Goal: Task Accomplishment & Management: Manage account settings

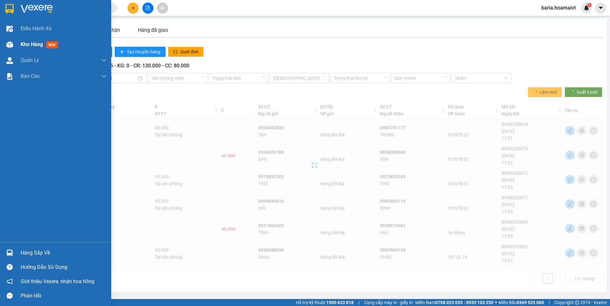
click at [32, 44] on span "Kho hàng" at bounding box center [32, 44] width 22 height 6
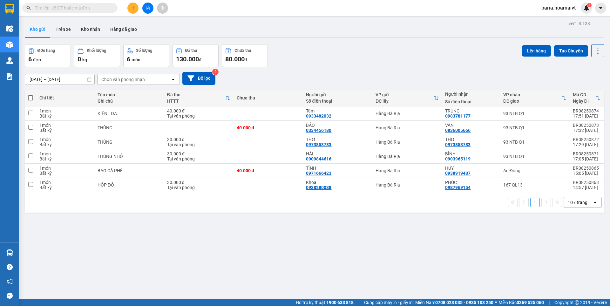
click at [73, 7] on input "text" at bounding box center [72, 7] width 75 height 7
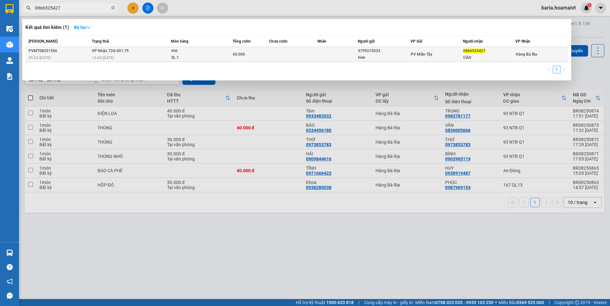
type input "0866525427"
click at [463, 55] on td "0866525427 ĐÀO" at bounding box center [489, 54] width 52 height 15
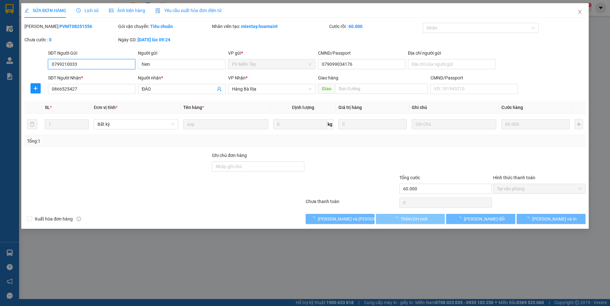
type input "0799210033"
type input "hien"
type input "079099034176"
type input "0866525427"
type input "ĐÀO"
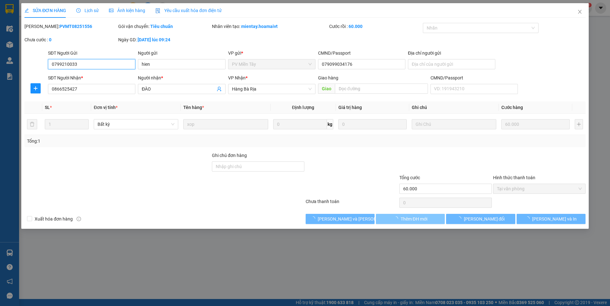
type input "60.000"
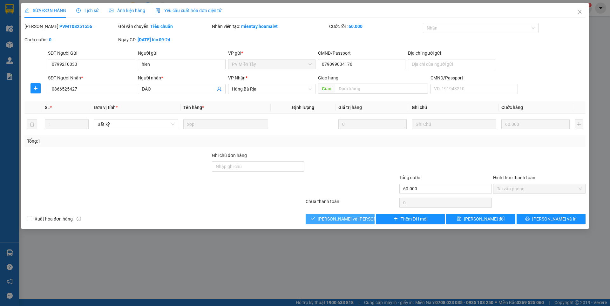
drag, startPoint x: 353, startPoint y: 218, endPoint x: 349, endPoint y: 215, distance: 5.3
click at [351, 215] on span "[PERSON_NAME] và [PERSON_NAME] hàng" at bounding box center [361, 218] width 86 height 7
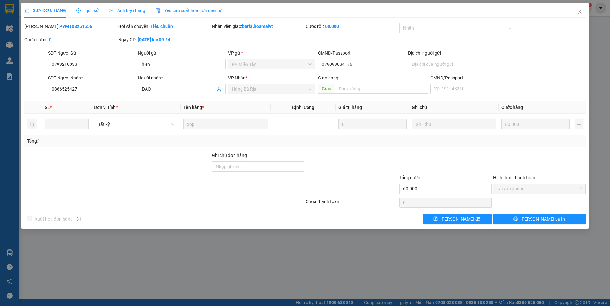
drag, startPoint x: 156, startPoint y: 10, endPoint x: 281, endPoint y: 269, distance: 287.4
click at [282, 274] on div "SỬA ĐƠN HÀNG Lịch sử [PERSON_NAME] hàng Yêu cầu xuất [PERSON_NAME] điện tử Tota…" at bounding box center [305, 153] width 610 height 306
click at [581, 12] on icon "close" at bounding box center [579, 11] width 5 height 5
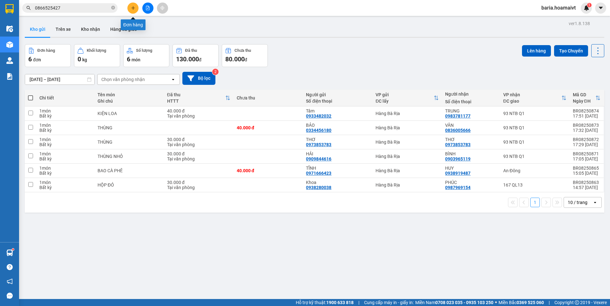
click at [131, 4] on button at bounding box center [132, 8] width 11 height 11
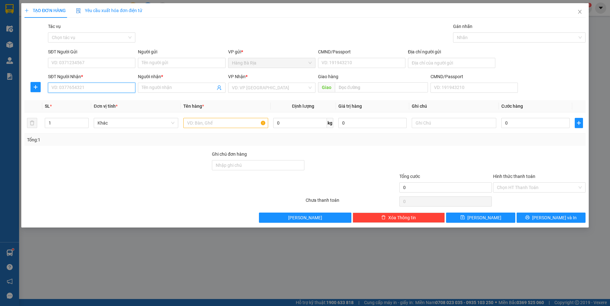
click at [118, 89] on input "SĐT Người Nhận *" at bounding box center [91, 88] width 87 height 10
type input "0908691236"
click at [83, 102] on div "0908691236 - [PERSON_NAME]" at bounding box center [92, 100] width 80 height 7
type input "THUỶ"
type input "0908691236"
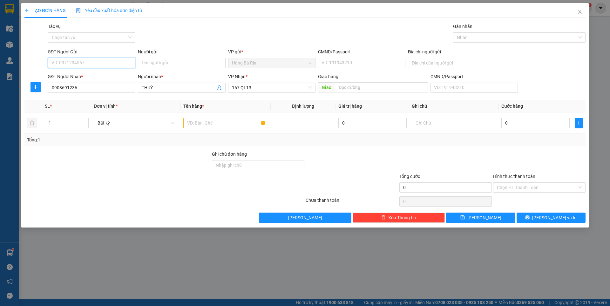
click at [113, 63] on input "SĐT Người Gửi" at bounding box center [91, 63] width 87 height 10
click at [89, 78] on div "0778884443 - TÂM" at bounding box center [92, 75] width 80 height 7
type input "0778884443"
type input "TÂM"
click at [90, 62] on input "0778884443" at bounding box center [91, 63] width 87 height 10
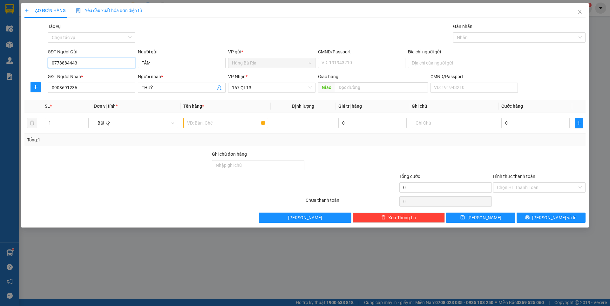
click at [90, 62] on input "0778884443" at bounding box center [91, 63] width 87 height 10
click at [221, 122] on input "text" at bounding box center [225, 123] width 85 height 10
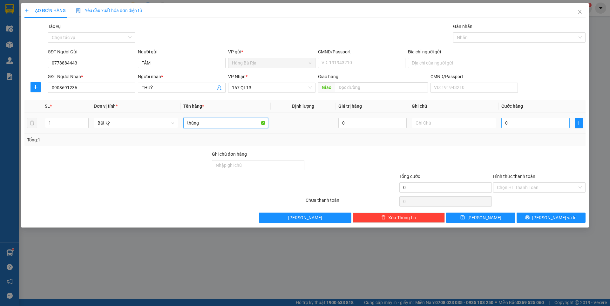
type input "thùng"
click at [538, 125] on input "0" at bounding box center [535, 123] width 68 height 10
type input "3"
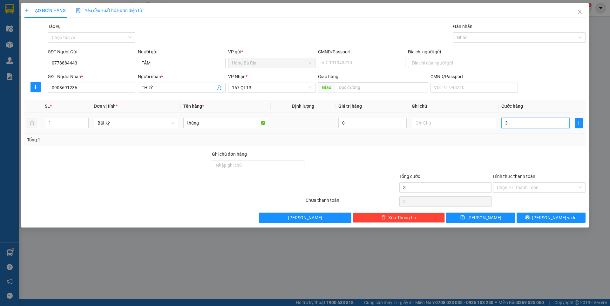
type input "30"
click at [526, 188] on input "Hình thức thanh toán" at bounding box center [537, 188] width 80 height 10
type input "30.000"
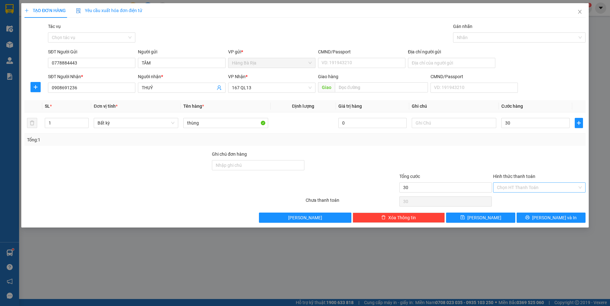
type input "30.000"
click at [526, 202] on div "Tại văn phòng" at bounding box center [539, 200] width 85 height 7
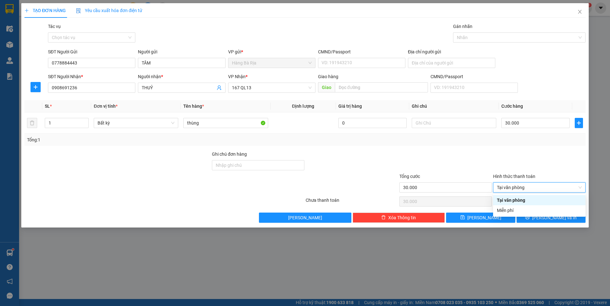
type input "0"
click at [538, 220] on button "[PERSON_NAME] và In" at bounding box center [551, 218] width 69 height 10
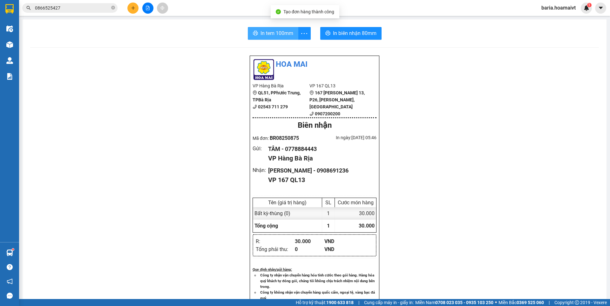
click at [267, 33] on span "In tem 100mm" at bounding box center [277, 33] width 33 height 8
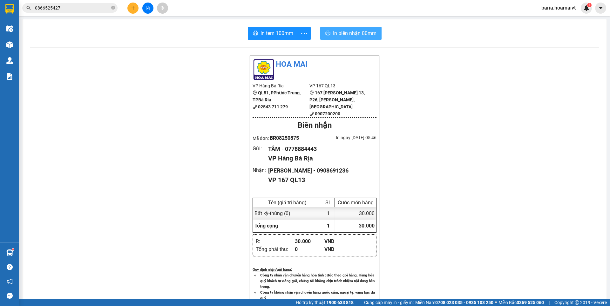
click at [363, 32] on span "In biên nhận 80mm" at bounding box center [355, 33] width 44 height 8
click at [133, 8] on icon "plus" at bounding box center [133, 7] width 0 height 3
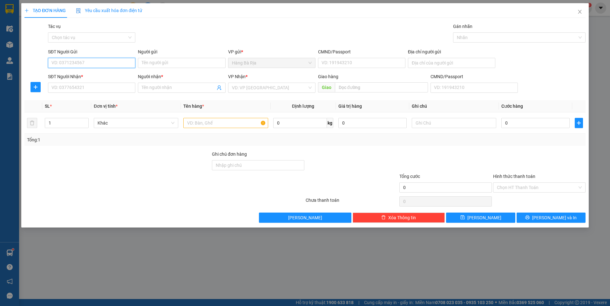
click at [106, 60] on input "SĐT Người Gửi" at bounding box center [91, 63] width 87 height 10
click at [91, 73] on div "0982124840 - [PERSON_NAME]" at bounding box center [92, 75] width 80 height 7
type input "0982124840"
type input "PHƯỚC"
type input "079073027018"
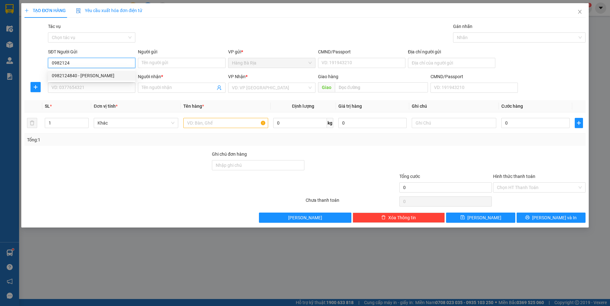
type input "0982124840"
type input "PHƯỚC"
type input "0982124840"
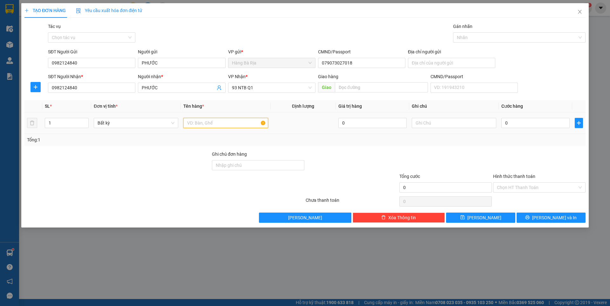
click at [237, 121] on input "text" at bounding box center [225, 123] width 85 height 10
type input "tếp xanh"
click at [528, 121] on input "0" at bounding box center [535, 123] width 68 height 10
type input "3"
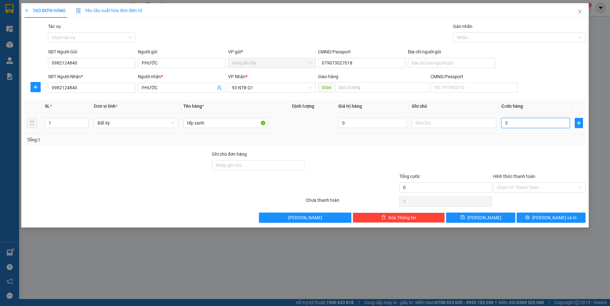
type input "3"
type input "30"
click at [518, 189] on input "Hình thức thanh toán" at bounding box center [537, 188] width 80 height 10
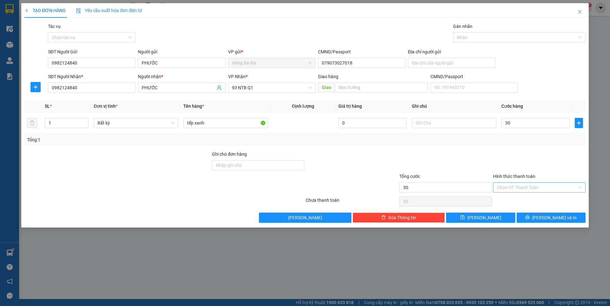
type input "30.000"
click at [517, 201] on div "Tại văn phòng" at bounding box center [539, 200] width 85 height 7
type input "0"
click at [530, 219] on button "[PERSON_NAME] và In" at bounding box center [551, 218] width 69 height 10
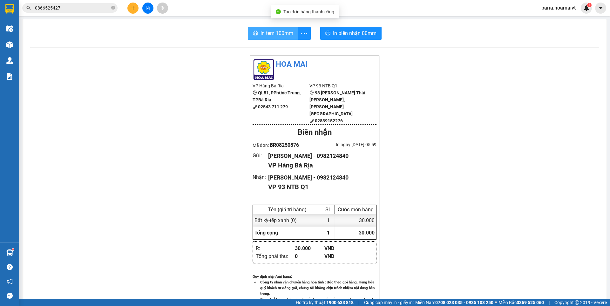
click at [271, 33] on span "In tem 100mm" at bounding box center [277, 33] width 33 height 8
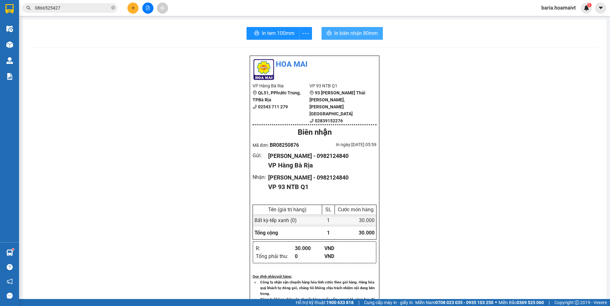
click at [369, 34] on span "In biên nhận 80mm" at bounding box center [356, 33] width 44 height 8
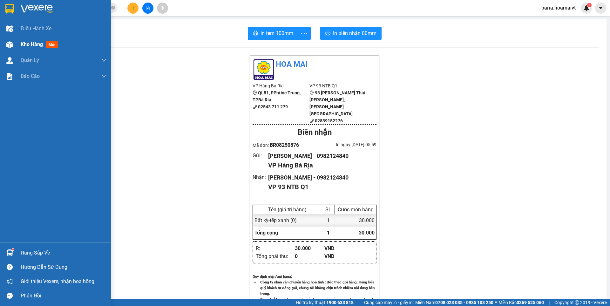
click at [25, 45] on span "Kho hàng" at bounding box center [32, 44] width 22 height 6
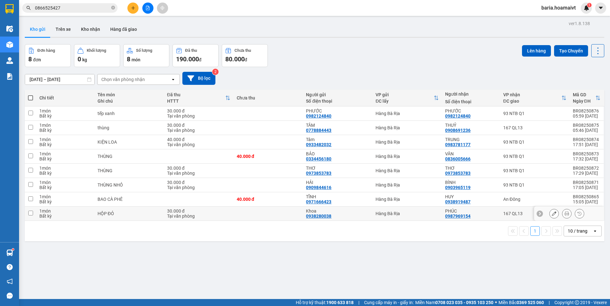
click at [503, 216] on div "167 QL13" at bounding box center [534, 213] width 63 height 5
checkbox input "true"
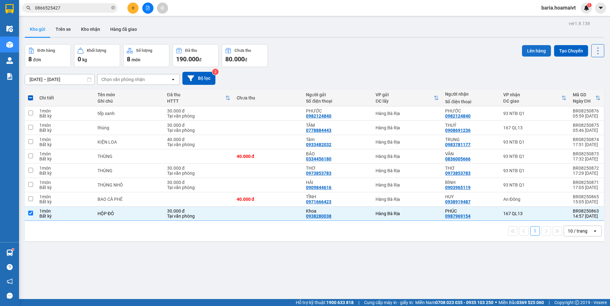
click at [534, 51] on button "Lên hàng" at bounding box center [536, 50] width 29 height 11
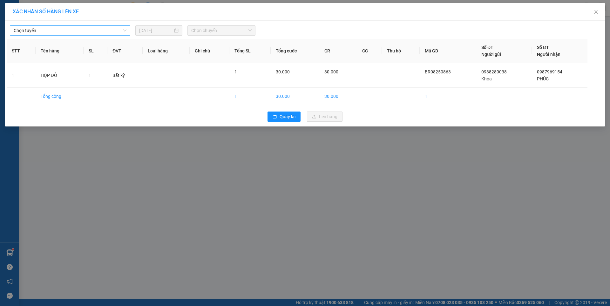
click at [69, 28] on span "Chọn tuyến" at bounding box center [70, 31] width 113 height 10
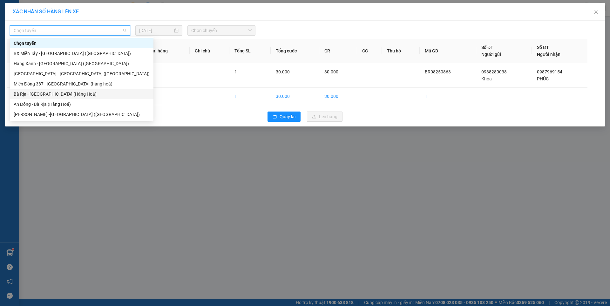
click at [43, 94] on div "Bà Rịa - [GEOGRAPHIC_DATA] (Hàng Hoá)" at bounding box center [82, 94] width 136 height 7
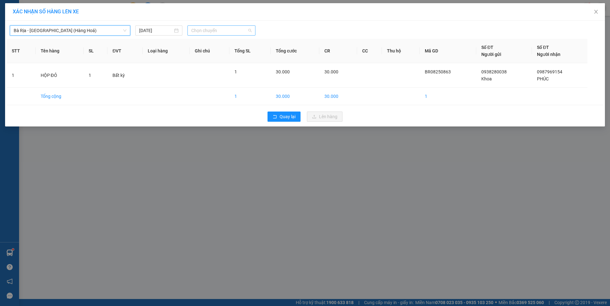
click at [217, 28] on span "Chọn chuyến" at bounding box center [221, 31] width 60 height 10
type input "0520"
click at [230, 53] on div "Thêm chuyến " 05:20 "" at bounding box center [220, 53] width 67 height 11
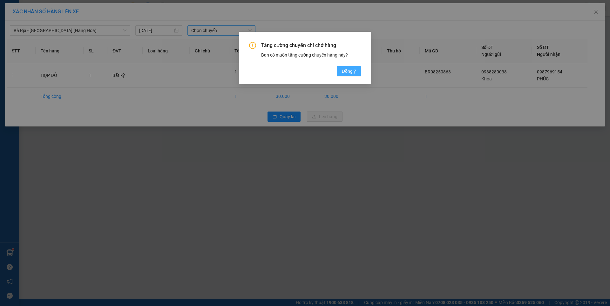
click at [344, 71] on span "Đồng ý" at bounding box center [349, 71] width 14 height 7
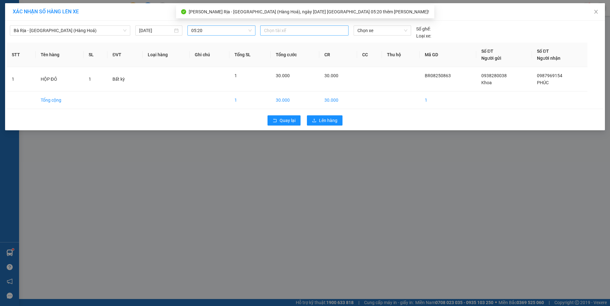
click at [324, 32] on div at bounding box center [304, 31] width 85 height 8
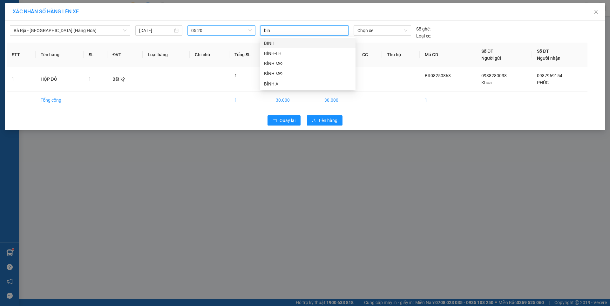
type input "binh"
click at [277, 66] on div "BÌNH MĐ" at bounding box center [308, 63] width 88 height 7
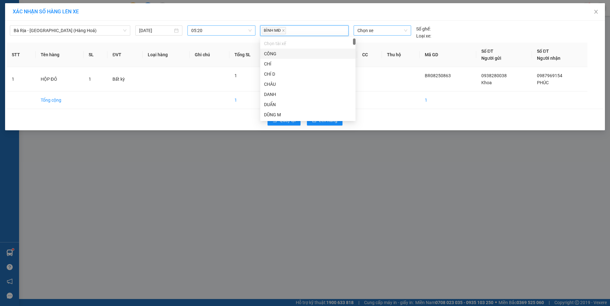
click at [371, 31] on span "Chọn xe" at bounding box center [382, 31] width 50 height 10
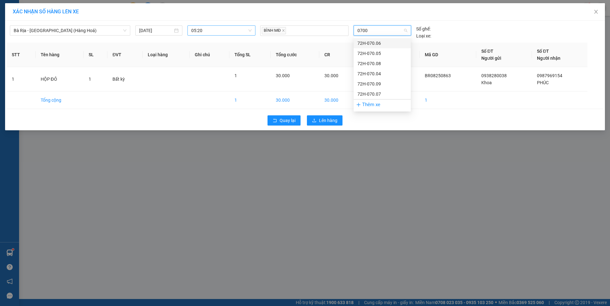
type input "07009"
click at [377, 41] on div "72H-070.09" at bounding box center [382, 43] width 50 height 7
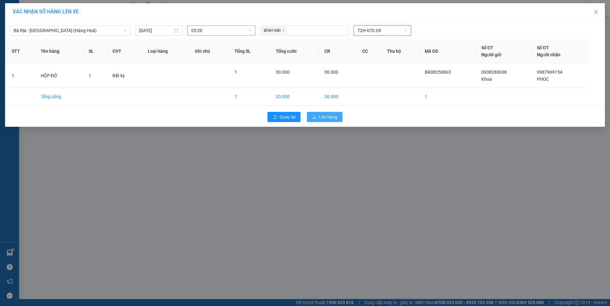
click at [325, 117] on span "Lên hàng" at bounding box center [328, 116] width 18 height 7
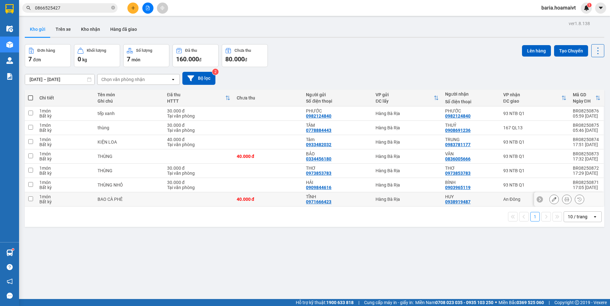
click at [512, 203] on td "An Đông" at bounding box center [535, 199] width 70 height 14
checkbox input "true"
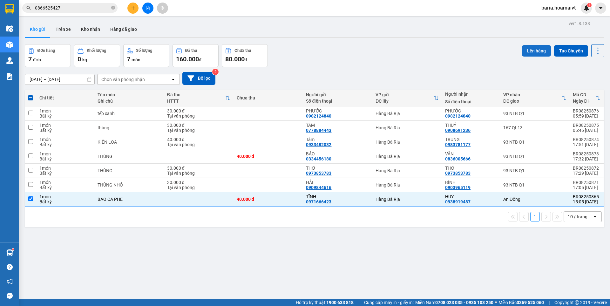
click at [533, 48] on button "Lên hàng" at bounding box center [536, 50] width 29 height 11
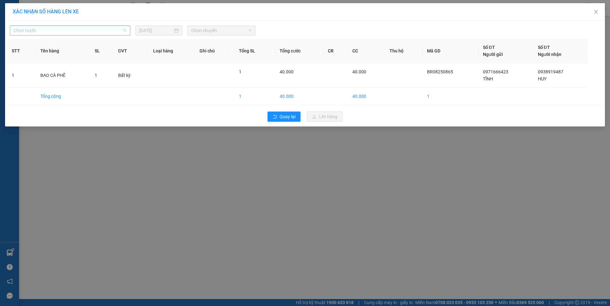
click at [82, 27] on span "Chọn tuyến" at bounding box center [70, 31] width 113 height 10
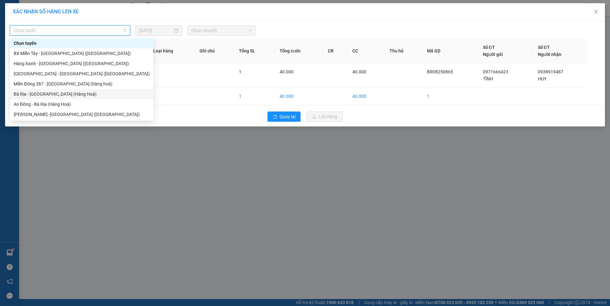
click at [23, 97] on div "Bà Rịa - [GEOGRAPHIC_DATA] (Hàng Hoá)" at bounding box center [82, 94] width 136 height 7
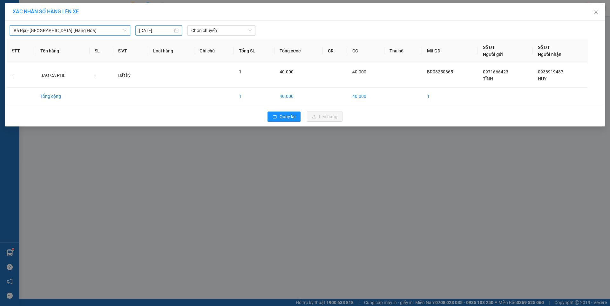
click at [158, 29] on input "[DATE]" at bounding box center [156, 30] width 34 height 7
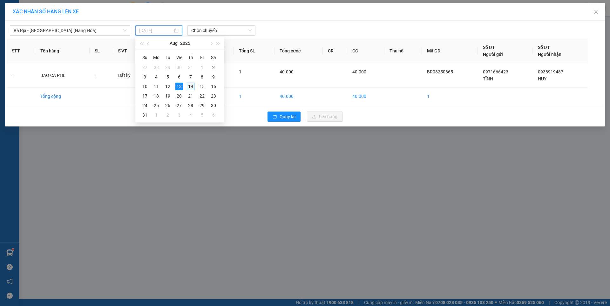
click at [190, 85] on div "14" at bounding box center [191, 87] width 8 height 8
type input "[DATE]"
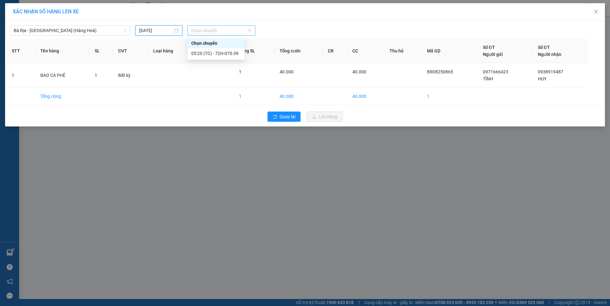
click at [233, 30] on span "Chọn chuyến" at bounding box center [221, 31] width 60 height 10
type input "0530"
click at [232, 53] on div "Thêm chuyến " 05:30 "" at bounding box center [220, 53] width 67 height 11
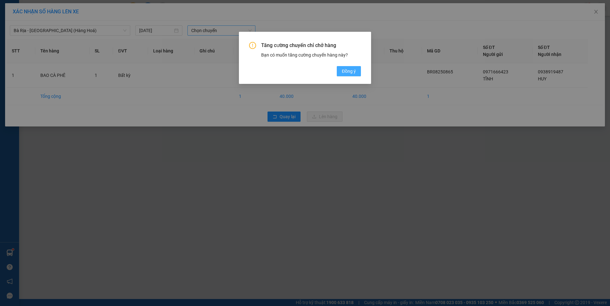
click at [349, 70] on span "Đồng ý" at bounding box center [349, 71] width 14 height 7
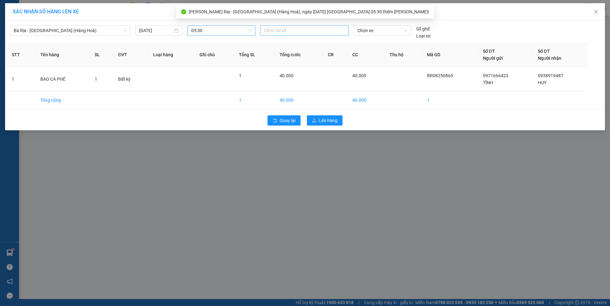
click at [303, 30] on div at bounding box center [304, 31] width 85 height 8
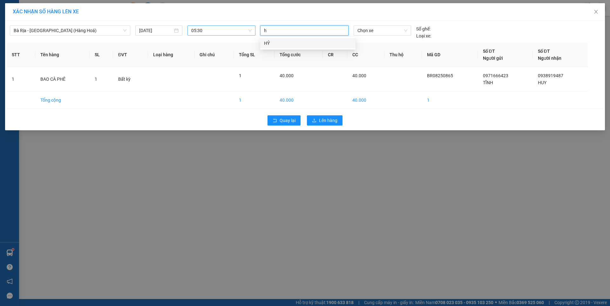
type input "hỷ"
click at [270, 42] on div "HỶ" at bounding box center [308, 43] width 88 height 7
click at [381, 32] on span "Chọn xe" at bounding box center [382, 31] width 50 height 10
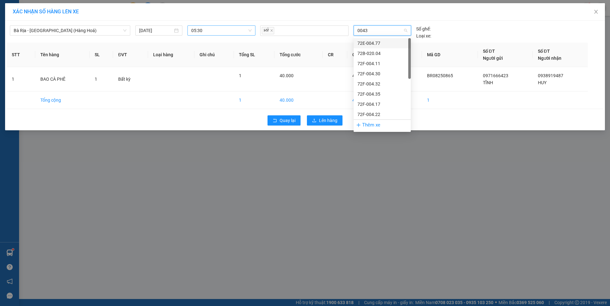
type input "00433"
click at [376, 44] on div "72F-004.33" at bounding box center [382, 43] width 50 height 7
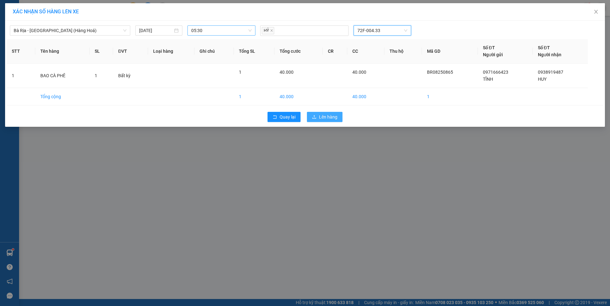
click at [326, 116] on span "Lên hàng" at bounding box center [328, 116] width 18 height 7
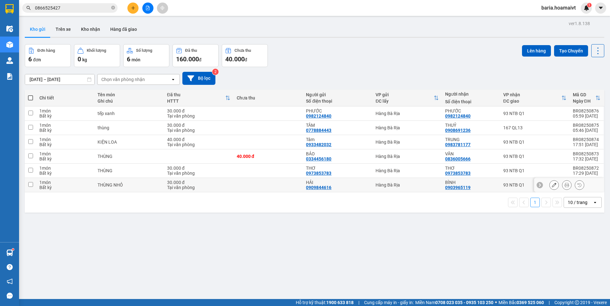
click at [517, 188] on td "93 NTB Q1" at bounding box center [535, 185] width 70 height 14
checkbox input "true"
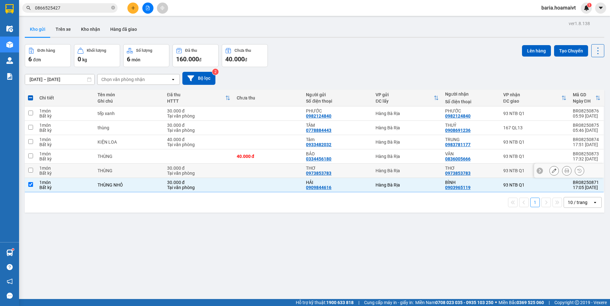
click at [515, 175] on td "93 NTB Q1" at bounding box center [535, 171] width 70 height 14
checkbox input "true"
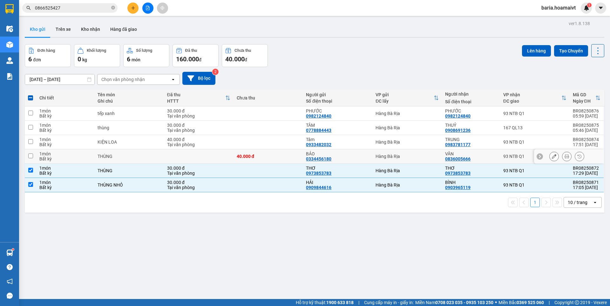
click at [504, 155] on div "93 NTB Q1" at bounding box center [534, 156] width 63 height 5
checkbox input "true"
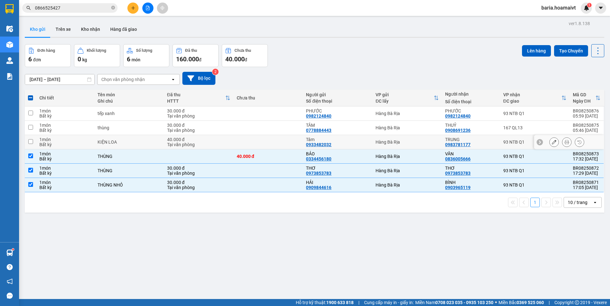
click at [505, 141] on div "93 NTB Q1" at bounding box center [534, 141] width 63 height 5
checkbox input "true"
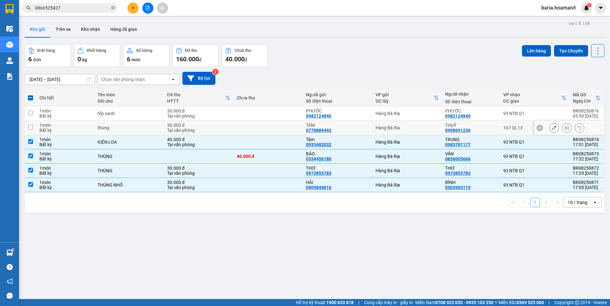
click at [506, 126] on div "167 QL13" at bounding box center [534, 127] width 63 height 5
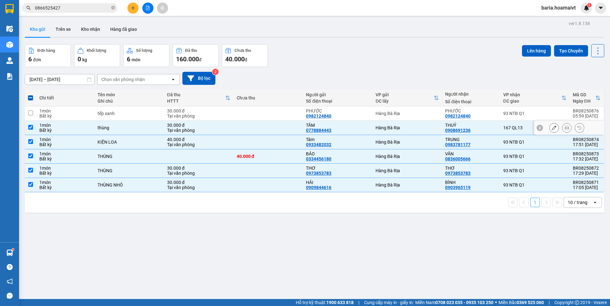
click at [493, 128] on td "[PERSON_NAME] 0908691236" at bounding box center [471, 128] width 58 height 14
checkbox input "false"
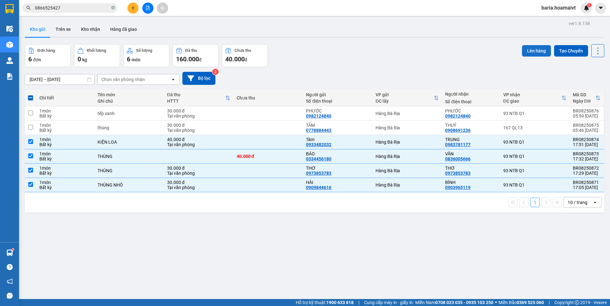
click at [524, 49] on button "Lên hàng" at bounding box center [536, 50] width 29 height 11
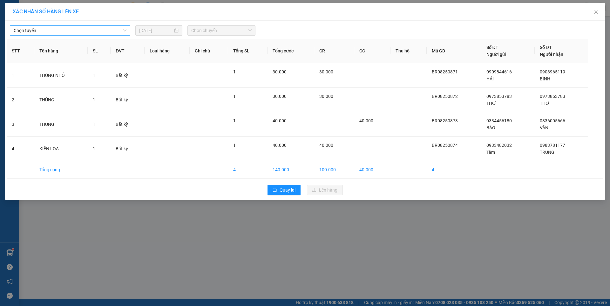
click at [97, 33] on span "Chọn tuyến" at bounding box center [70, 31] width 113 height 10
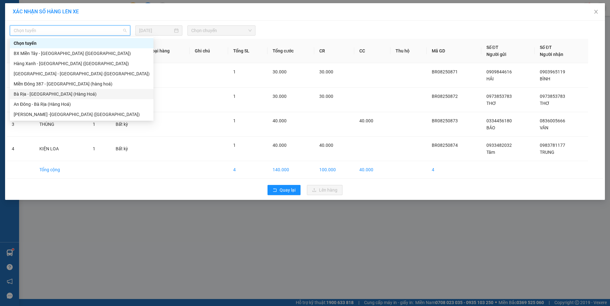
click at [53, 98] on div "Bà Rịa - [GEOGRAPHIC_DATA] (Hàng Hoá)" at bounding box center [82, 94] width 144 height 10
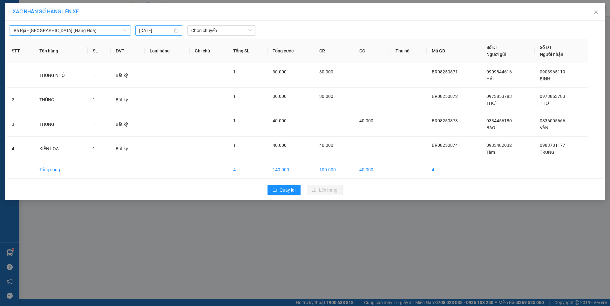
click at [163, 32] on input "[DATE]" at bounding box center [156, 30] width 34 height 7
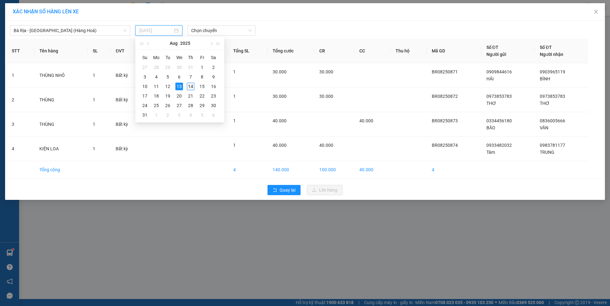
click at [193, 87] on div "14" at bounding box center [191, 87] width 8 height 8
type input "[DATE]"
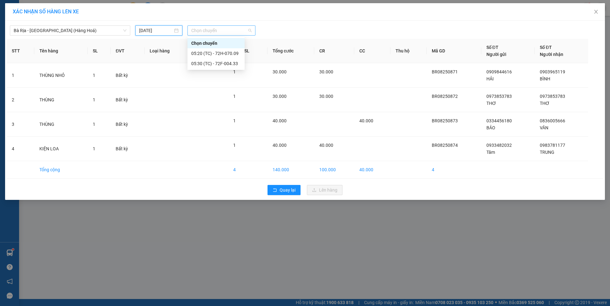
click at [231, 30] on span "Chọn chuyến" at bounding box center [221, 31] width 60 height 10
type input "0600"
click at [217, 55] on div "Thêm chuyến " 06:00 "" at bounding box center [220, 53] width 67 height 11
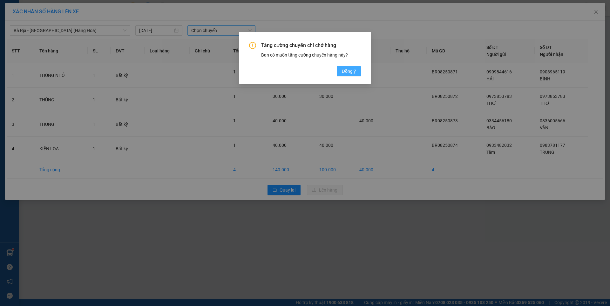
click at [348, 71] on span "Đồng ý" at bounding box center [349, 71] width 14 height 7
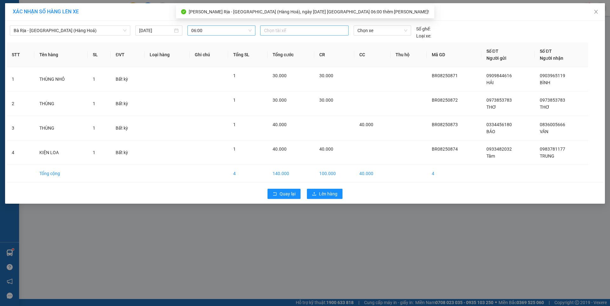
click at [313, 30] on div at bounding box center [304, 31] width 85 height 8
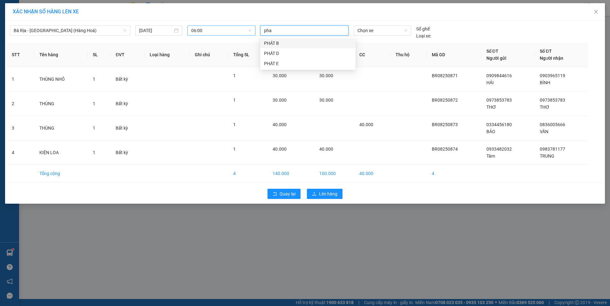
type input "phat"
click at [272, 43] on div "PHÁT B" at bounding box center [308, 43] width 88 height 7
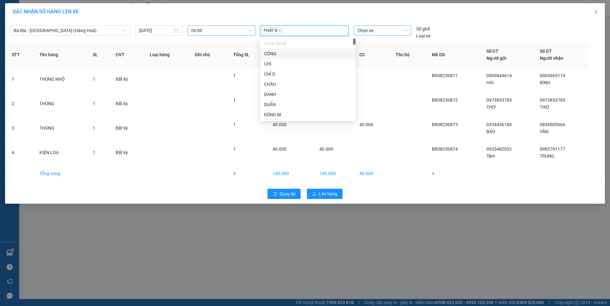
click at [380, 31] on span "Chọn xe" at bounding box center [382, 31] width 50 height 10
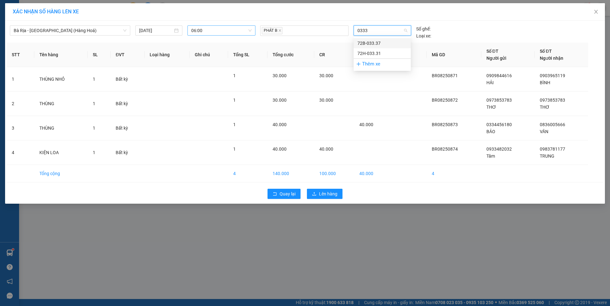
type input "03331"
click at [375, 42] on div "72H-033.31" at bounding box center [382, 43] width 50 height 7
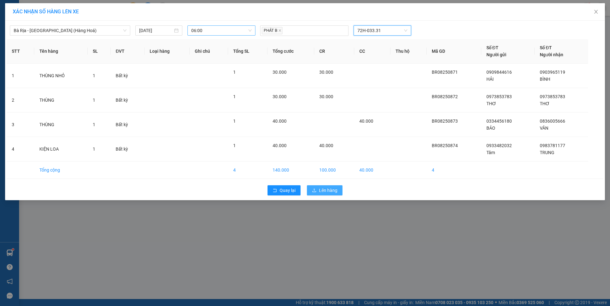
click at [324, 190] on span "Lên hàng" at bounding box center [328, 190] width 18 height 7
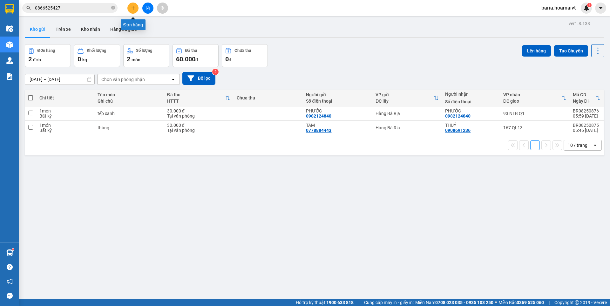
click at [133, 7] on icon "plus" at bounding box center [133, 7] width 0 height 3
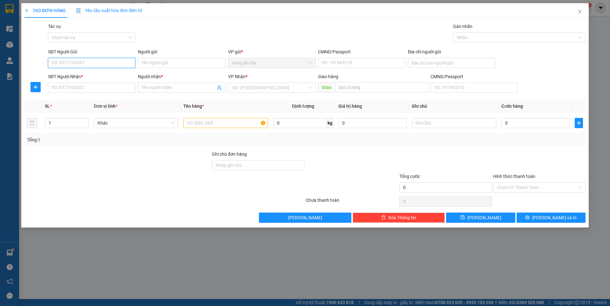
click at [107, 65] on input "SĐT Người Gửi" at bounding box center [91, 63] width 87 height 10
type input "0911366776"
click at [76, 73] on div "0911366776 - HUỆ" at bounding box center [92, 75] width 80 height 7
type input "HUỆ"
type input "037066004107"
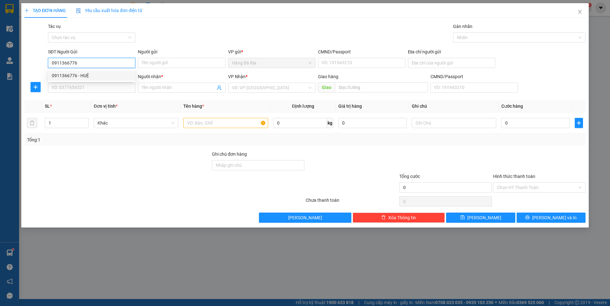
type input "0931206628"
type input "tín"
type input "0911366776"
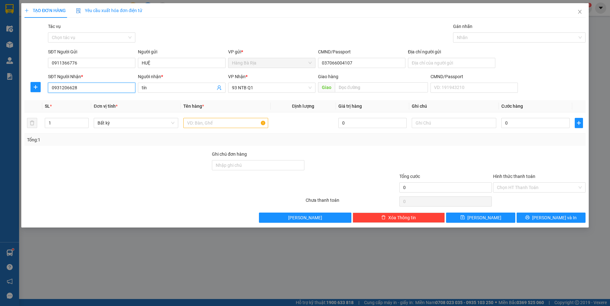
click at [99, 90] on input "0931206628" at bounding box center [91, 88] width 87 height 10
click at [85, 121] on div "0909300487 - [GEOGRAPHIC_DATA]" at bounding box center [92, 120] width 80 height 7
type input "0909300487"
type input "BÁC HAI"
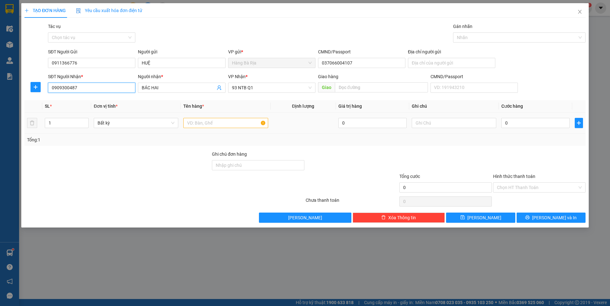
type input "0909300487"
click at [217, 121] on input "text" at bounding box center [225, 123] width 85 height 10
type input "bao trắng"
click at [534, 121] on input "0" at bounding box center [535, 123] width 68 height 10
type input "3"
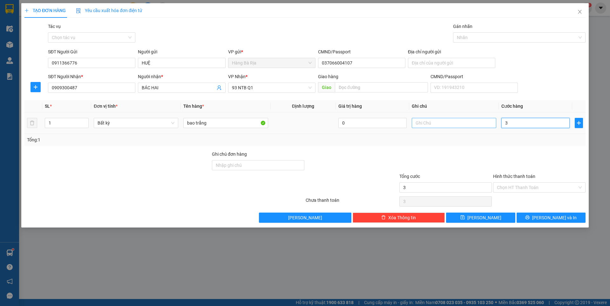
type input "3"
type input "30"
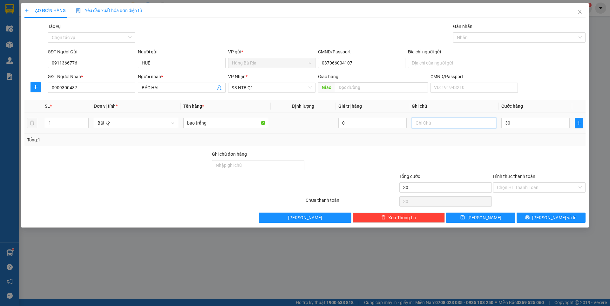
type input "30.000"
click at [453, 122] on input "text" at bounding box center [454, 123] width 85 height 10
type input "trái cây"
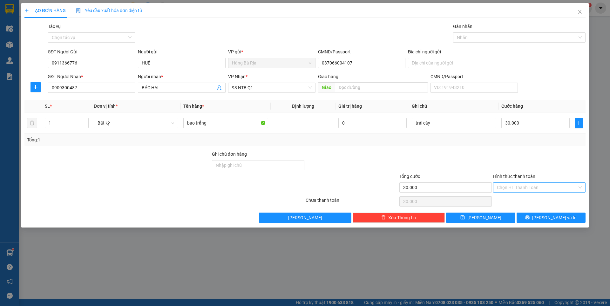
click at [525, 184] on input "Hình thức thanh toán" at bounding box center [537, 188] width 80 height 10
click at [520, 202] on div "Tại văn phòng" at bounding box center [539, 200] width 85 height 7
type input "0"
click at [536, 217] on button "[PERSON_NAME] và In" at bounding box center [551, 218] width 69 height 10
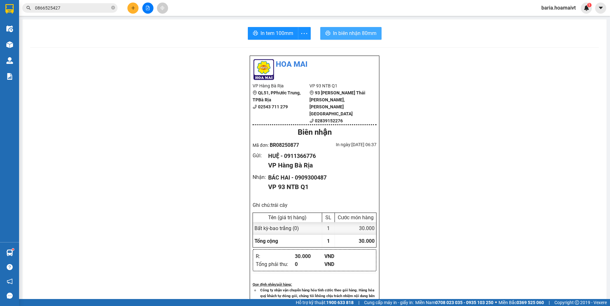
click at [354, 30] on span "In biên nhận 80mm" at bounding box center [355, 33] width 44 height 8
click at [72, 9] on input "0866525427" at bounding box center [72, 7] width 75 height 7
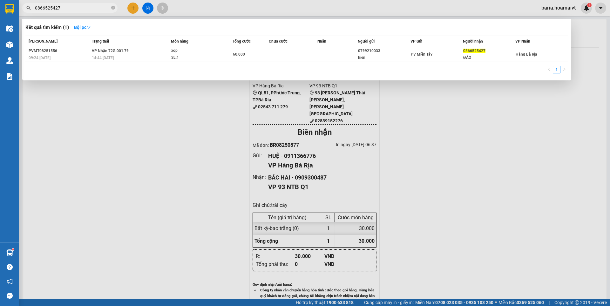
click at [72, 9] on input "0866525427" at bounding box center [72, 7] width 75 height 7
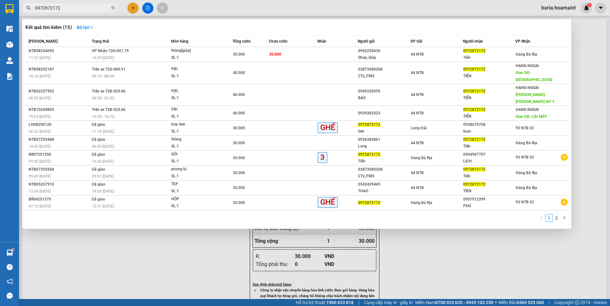
type input "0972872172"
drag, startPoint x: 109, startPoint y: 12, endPoint x: 149, endPoint y: 134, distance: 128.6
click at [200, 247] on div at bounding box center [305, 153] width 610 height 306
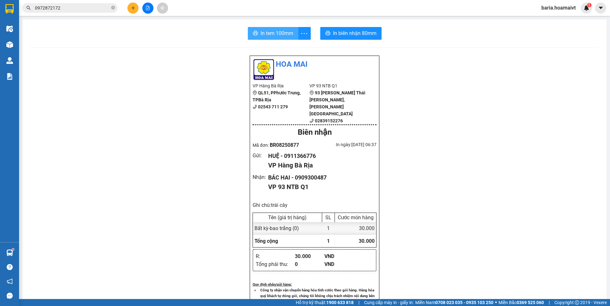
click at [276, 34] on span "In tem 100mm" at bounding box center [277, 33] width 33 height 8
click at [130, 6] on button at bounding box center [132, 8] width 11 height 11
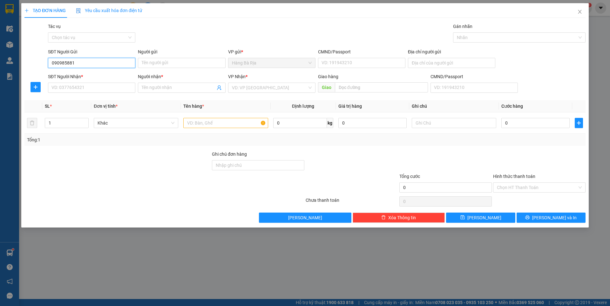
type input "0909858818"
click at [91, 75] on div "0909858818 - DIEM" at bounding box center [92, 75] width 80 height 7
type input "DIEM"
type input "0976408908"
type input "NAM"
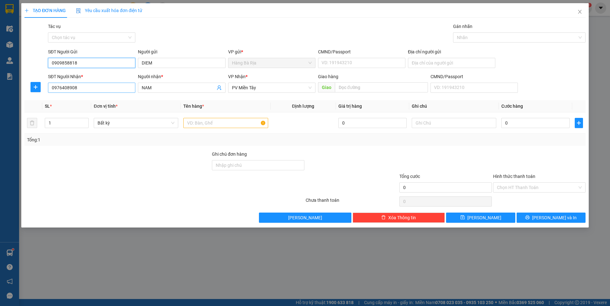
type input "0909858818"
click at [101, 91] on input "0976408908" at bounding box center [91, 88] width 87 height 10
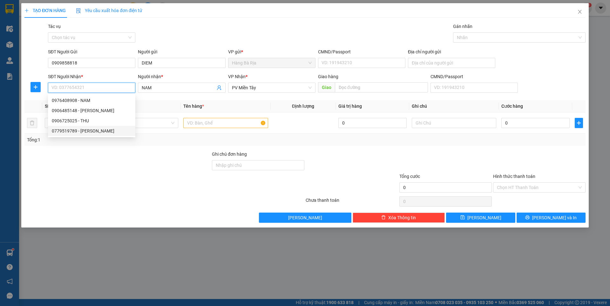
click at [95, 131] on div "0779519789 - [PERSON_NAME]" at bounding box center [92, 130] width 80 height 7
type input "0779519789"
type input "THANH"
type input "0779519789"
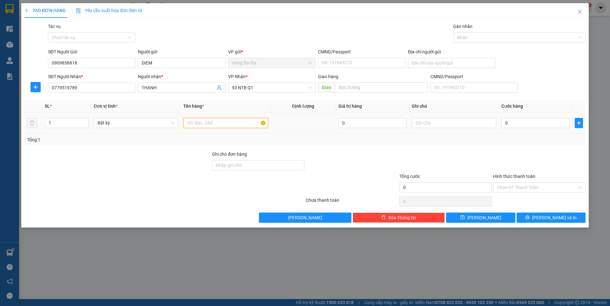
click at [230, 126] on input "text" at bounding box center [225, 123] width 85 height 10
type input "giỏ đỏ"
click at [535, 119] on input "0" at bounding box center [535, 123] width 68 height 10
type input "3"
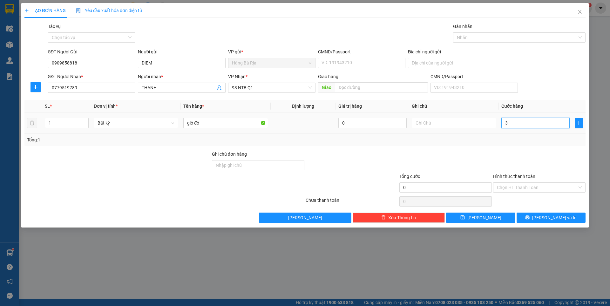
type input "3"
type input "30"
click at [550, 187] on input "Hình thức thanh toán" at bounding box center [537, 188] width 80 height 10
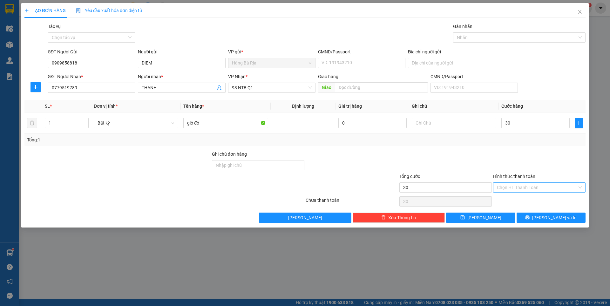
type input "30.000"
click at [527, 198] on div "Tại văn phòng" at bounding box center [539, 200] width 85 height 7
type input "0"
click at [530, 217] on icon "printer" at bounding box center [527, 217] width 4 height 4
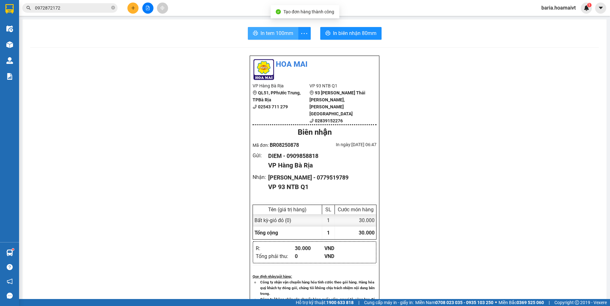
click at [271, 33] on span "In tem 100mm" at bounding box center [277, 33] width 33 height 8
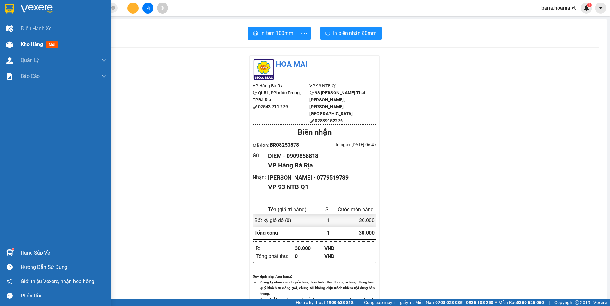
click at [27, 44] on span "Kho hàng" at bounding box center [32, 44] width 22 height 6
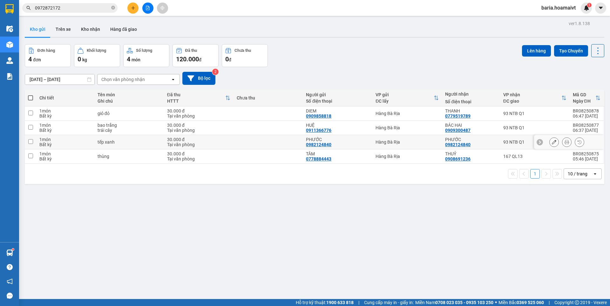
drag, startPoint x: 504, startPoint y: 145, endPoint x: 504, endPoint y: 140, distance: 4.1
click at [504, 144] on div "93 NTB Q1" at bounding box center [534, 141] width 63 height 5
checkbox input "true"
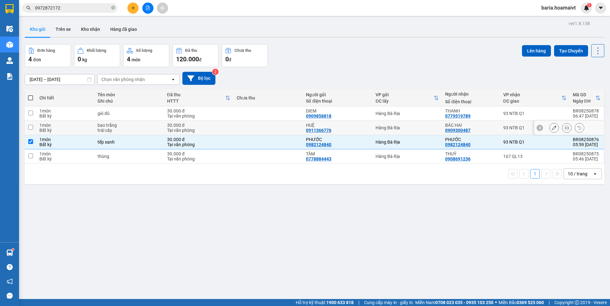
click at [504, 131] on td "93 NTB Q1" at bounding box center [535, 128] width 70 height 14
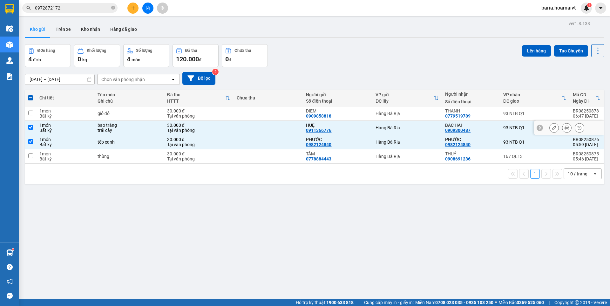
checkbox input "true"
click at [504, 114] on div "93 NTB Q1" at bounding box center [534, 113] width 63 height 5
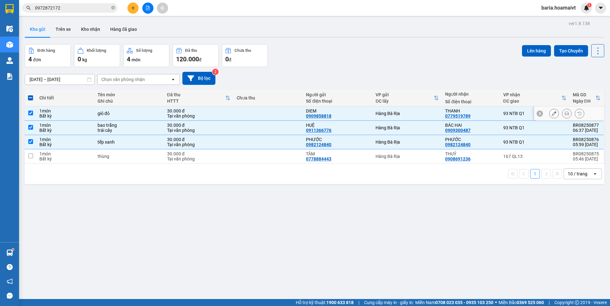
checkbox input "true"
click at [535, 49] on button "Lên hàng" at bounding box center [536, 50] width 29 height 11
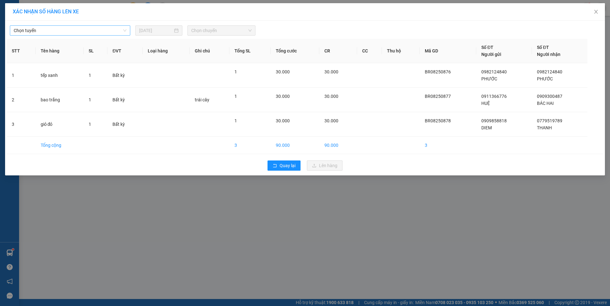
click at [71, 28] on span "Chọn tuyến" at bounding box center [70, 31] width 113 height 10
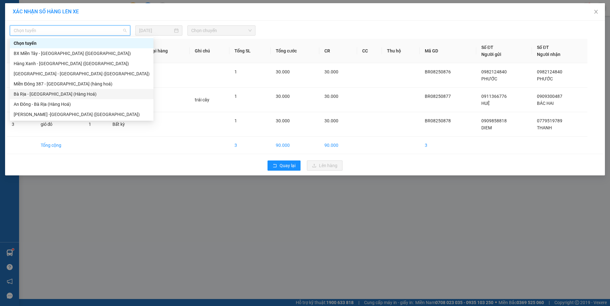
click at [46, 95] on div "Bà Rịa - [GEOGRAPHIC_DATA] (Hàng Hoá)" at bounding box center [82, 94] width 136 height 7
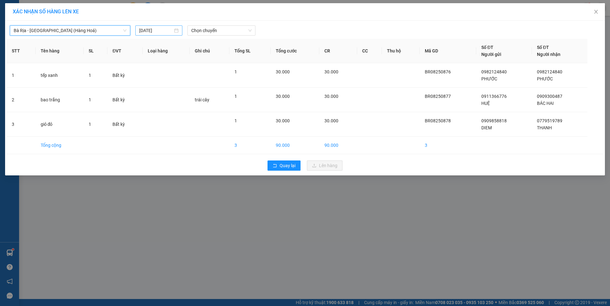
click at [160, 32] on input "[DATE]" at bounding box center [156, 30] width 34 height 7
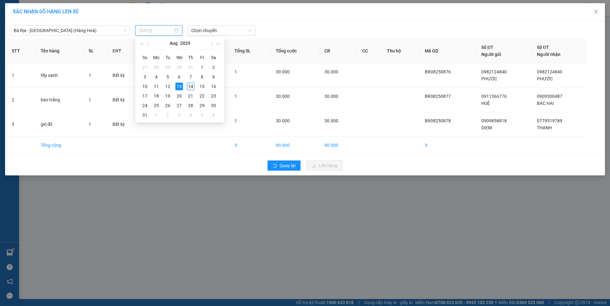
click at [187, 87] on div "14" at bounding box center [191, 87] width 8 height 8
type input "[DATE]"
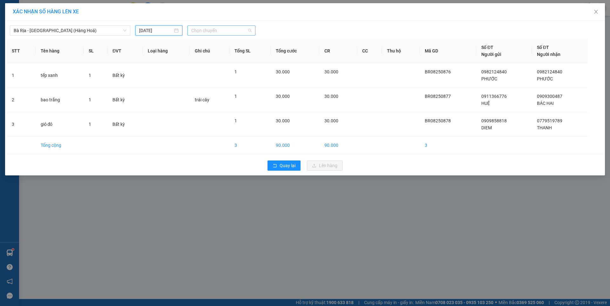
click at [231, 31] on span "Chọn chuyến" at bounding box center [221, 31] width 60 height 10
type input "0650"
click at [239, 54] on div "Thêm chuyến " 06:50 "" at bounding box center [220, 53] width 67 height 11
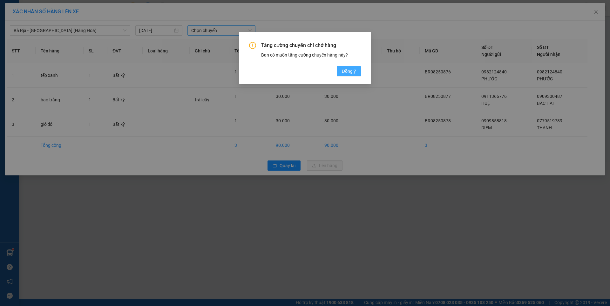
click at [348, 73] on span "Đồng ý" at bounding box center [349, 71] width 14 height 7
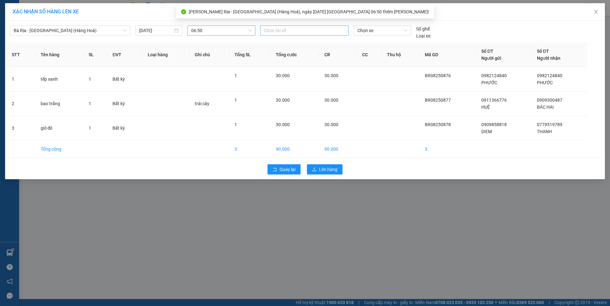
click at [324, 30] on div at bounding box center [304, 31] width 85 height 8
type input "tung"
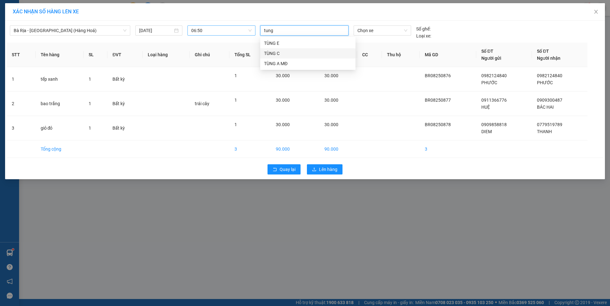
click at [267, 54] on div "TÙNG C" at bounding box center [308, 53] width 88 height 7
click at [380, 30] on span "Chọn xe" at bounding box center [382, 31] width 50 height 10
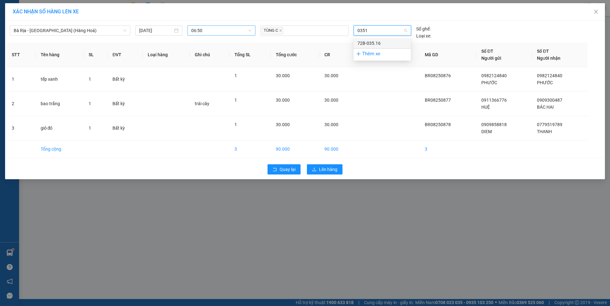
type input "03516"
click at [371, 44] on div "72B-035.16" at bounding box center [382, 43] width 50 height 7
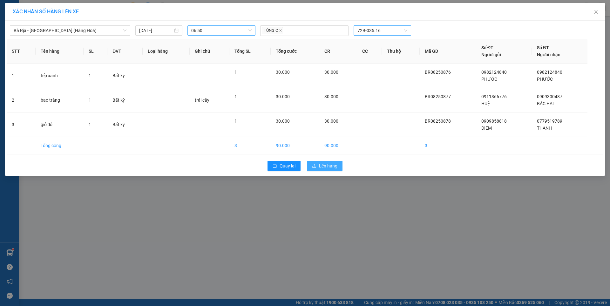
click at [333, 166] on span "Lên hàng" at bounding box center [328, 165] width 18 height 7
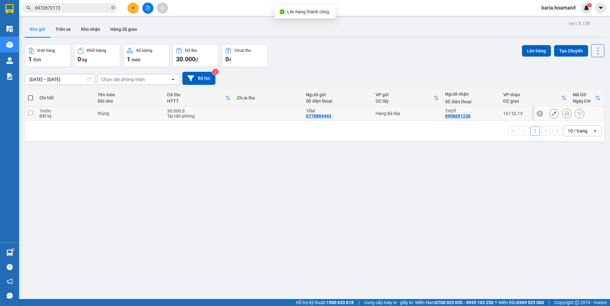
click at [494, 115] on td "[PERSON_NAME] 0908691236" at bounding box center [471, 113] width 58 height 14
checkbox input "true"
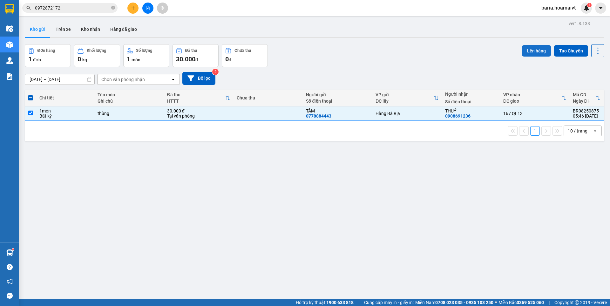
click at [534, 52] on button "Lên hàng" at bounding box center [536, 50] width 29 height 11
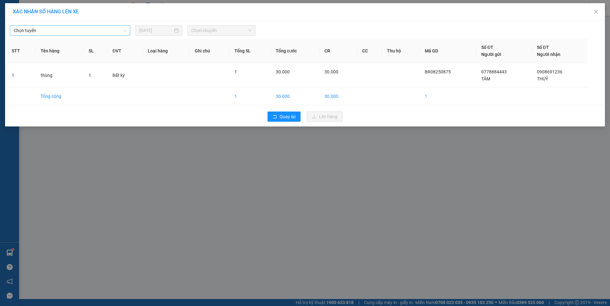
click at [86, 31] on span "Chọn tuyến" at bounding box center [70, 31] width 113 height 10
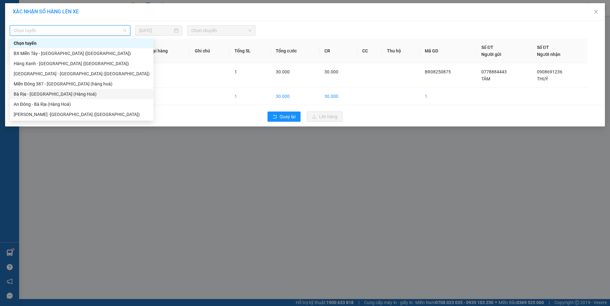
click at [55, 94] on div "Bà Rịa - [GEOGRAPHIC_DATA] (Hàng Hoá)" at bounding box center [82, 94] width 136 height 7
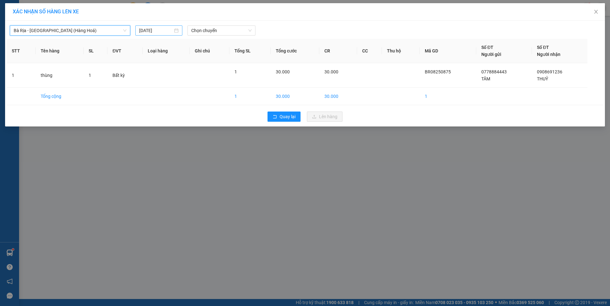
click at [164, 31] on input "[DATE]" at bounding box center [156, 30] width 34 height 7
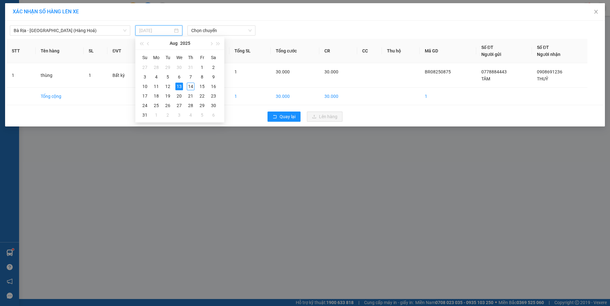
drag, startPoint x: 189, startPoint y: 85, endPoint x: 232, endPoint y: 38, distance: 63.9
click at [190, 85] on div "14" at bounding box center [191, 87] width 8 height 8
type input "[DATE]"
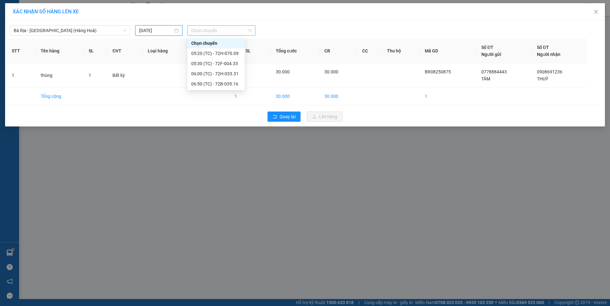
click at [234, 30] on span "Chọn chuyến" at bounding box center [221, 31] width 60 height 10
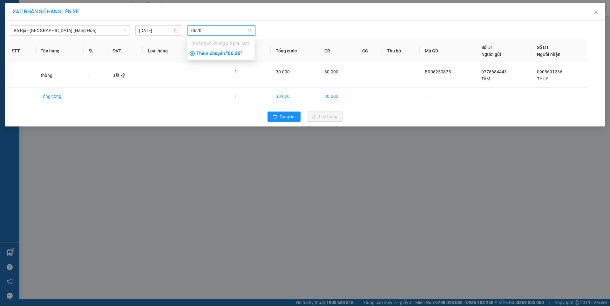
type input "0620"
click at [234, 54] on div "Thêm chuyến " 06:20 "" at bounding box center [220, 53] width 67 height 11
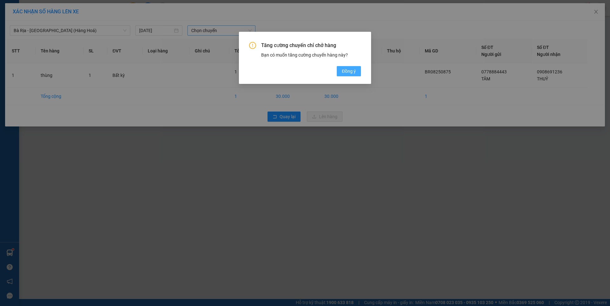
click at [351, 72] on span "Đồng ý" at bounding box center [349, 71] width 14 height 7
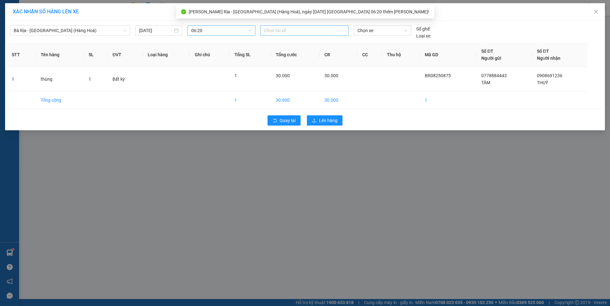
click at [315, 28] on div at bounding box center [304, 31] width 85 height 8
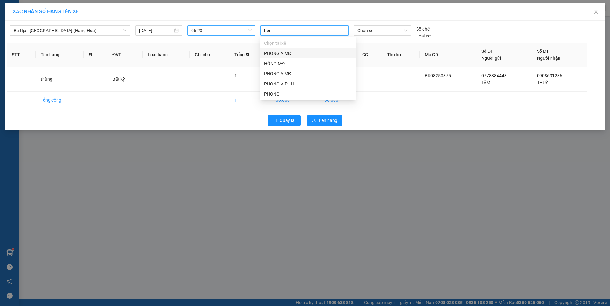
type input "hông"
click at [276, 55] on div "HỒNG MĐ" at bounding box center [308, 53] width 88 height 7
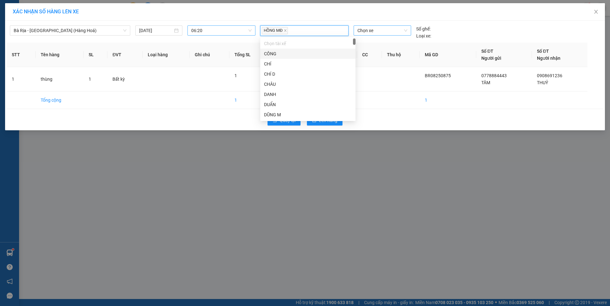
click at [383, 32] on span "Chọn xe" at bounding box center [382, 31] width 50 height 10
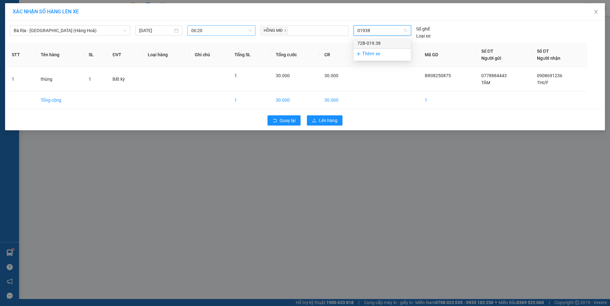
type input "01938"
click at [371, 43] on div "72B-019.38" at bounding box center [382, 43] width 50 height 7
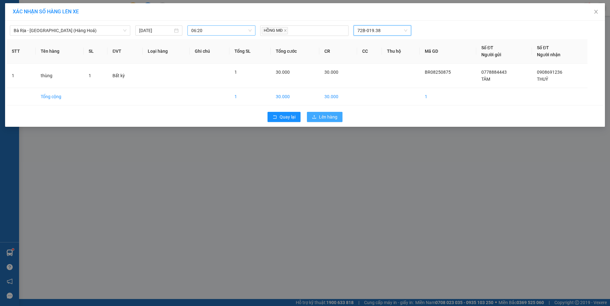
click at [323, 114] on span "Lên hàng" at bounding box center [328, 116] width 18 height 7
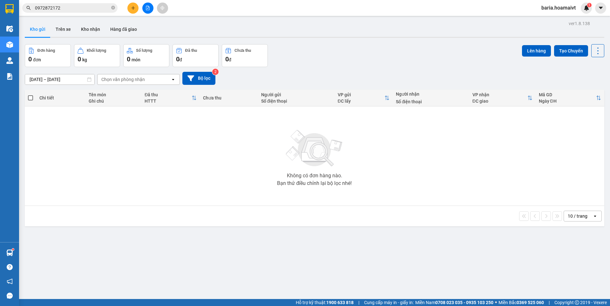
click at [82, 9] on input "0972872172" at bounding box center [72, 7] width 75 height 7
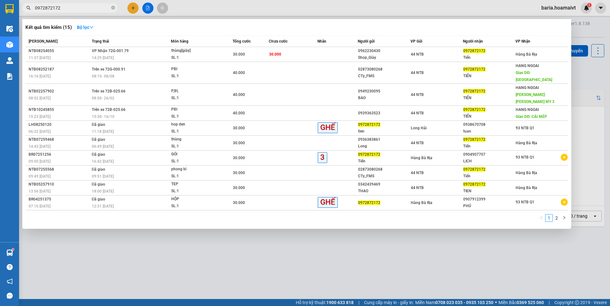
click at [82, 9] on input "0972872172" at bounding box center [72, 7] width 75 height 7
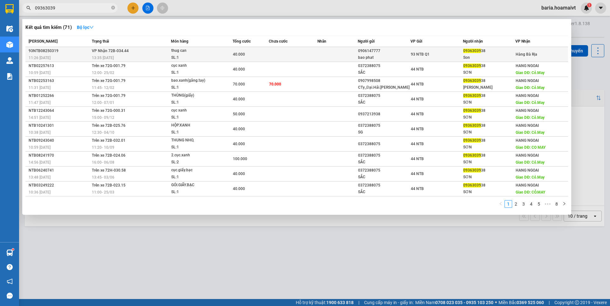
type input "09363039"
click at [501, 56] on div "Son" at bounding box center [489, 57] width 52 height 7
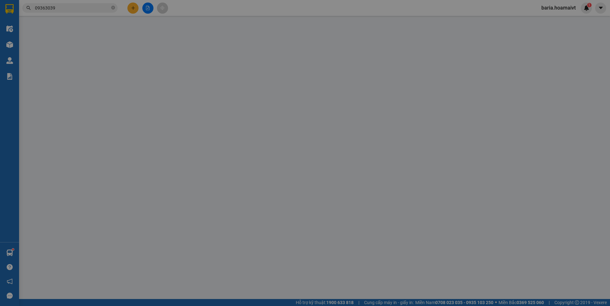
type input "0906147777"
type input "bao phat"
type input "052206000960"
type input "0936303938"
type input "Son"
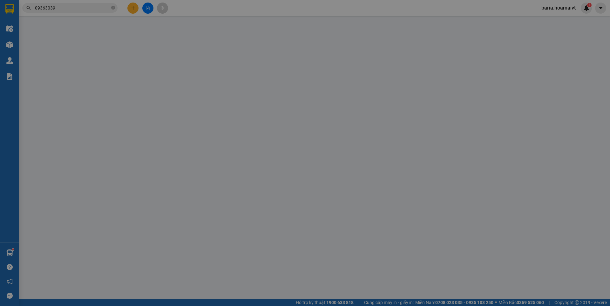
type input "40.000"
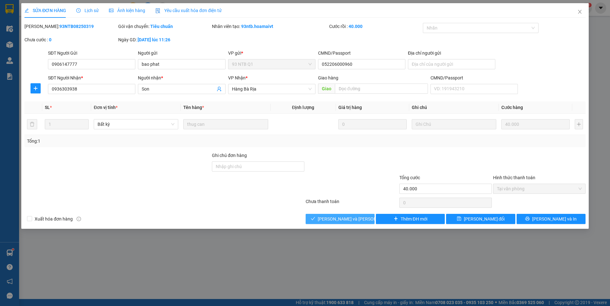
click at [346, 220] on span "[PERSON_NAME] và [PERSON_NAME] hàng" at bounding box center [361, 218] width 86 height 7
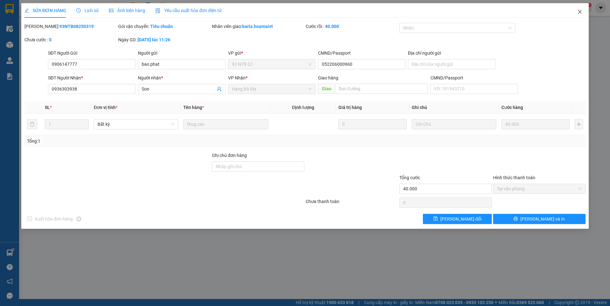
click at [580, 12] on icon "close" at bounding box center [579, 11] width 5 height 5
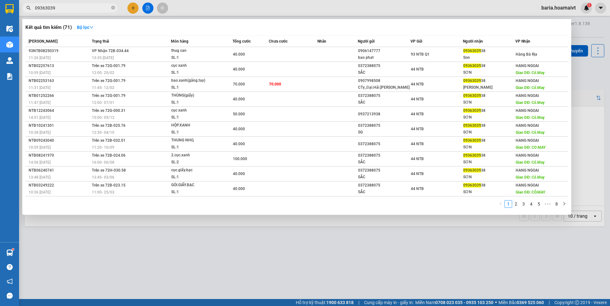
click at [80, 7] on input "09363039" at bounding box center [72, 7] width 75 height 7
click at [131, 10] on div at bounding box center [305, 153] width 610 height 306
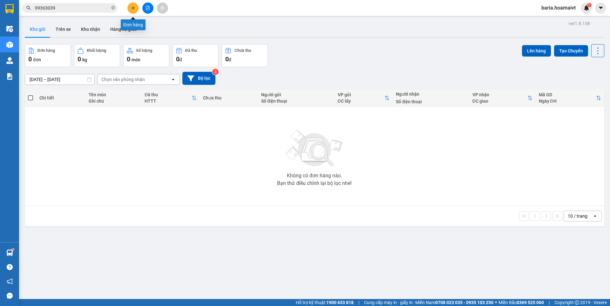
click at [131, 9] on icon "plus" at bounding box center [133, 8] width 4 height 4
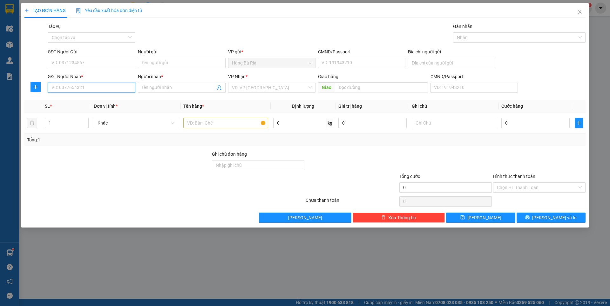
click at [86, 83] on input "SĐT Người Nhận *" at bounding box center [91, 88] width 87 height 10
click at [103, 64] on input "SĐT Người Gửi" at bounding box center [91, 63] width 87 height 10
click at [66, 62] on input "0907443322" at bounding box center [91, 63] width 87 height 10
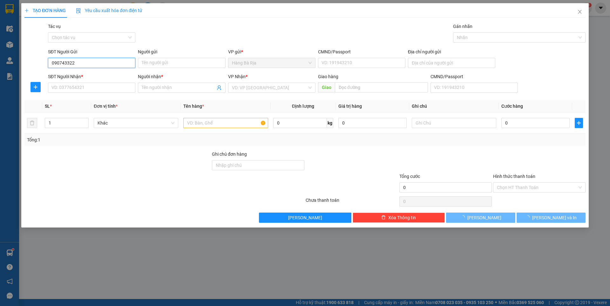
type input "0907483322"
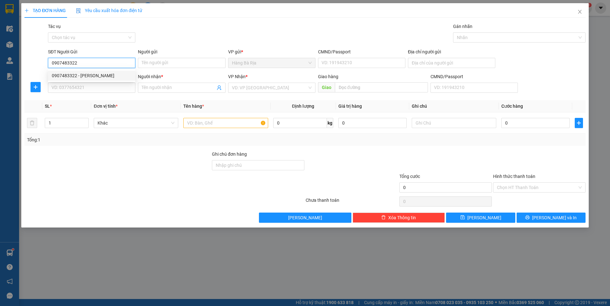
click at [94, 73] on div "0907483322 - [PERSON_NAME]" at bounding box center [92, 75] width 80 height 7
type input "PHƯƠNG"
type input "087079000157"
type input "0961632203"
type input "CƯỜNG"
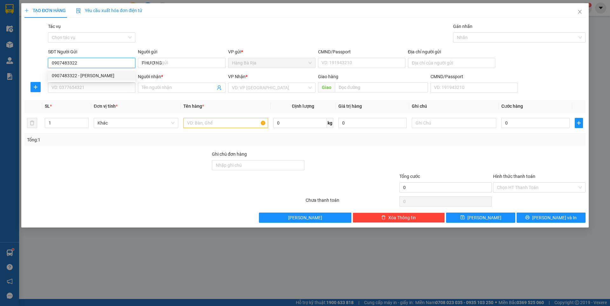
type input "027098006172"
type input "0907483322"
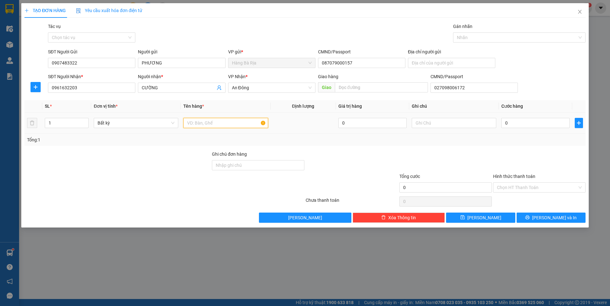
click at [229, 121] on input "text" at bounding box center [225, 123] width 85 height 10
type input "kiện hộp"
type input "3"
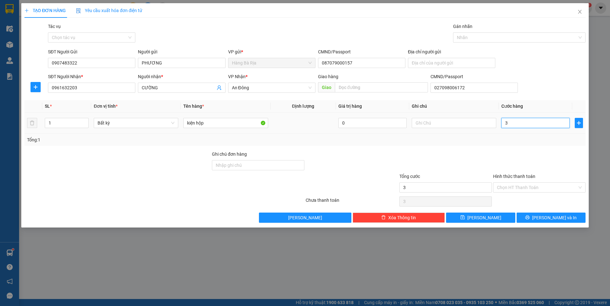
type input "30"
click at [538, 186] on input "Hình thức thanh toán" at bounding box center [537, 188] width 80 height 10
type input "30.000"
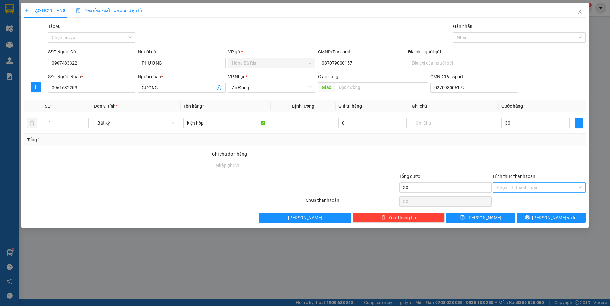
type input "30.000"
click at [512, 201] on div "Tại văn phòng" at bounding box center [539, 200] width 85 height 7
type input "0"
click at [561, 215] on span "[PERSON_NAME] và In" at bounding box center [554, 217] width 44 height 7
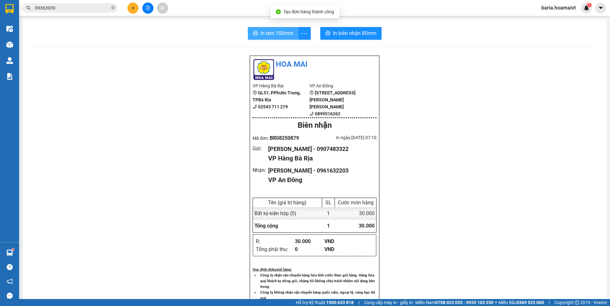
click at [274, 34] on span "In tem 100mm" at bounding box center [277, 33] width 33 height 8
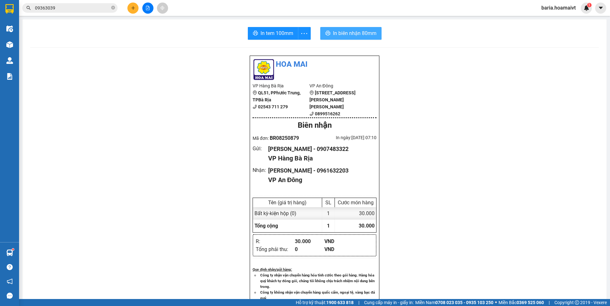
click at [345, 30] on span "In biên nhận 80mm" at bounding box center [355, 33] width 44 height 8
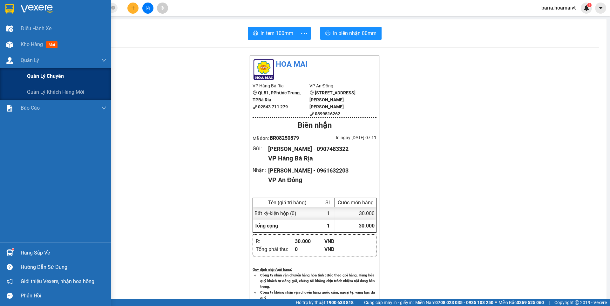
click at [43, 80] on span "Quản lý chuyến" at bounding box center [45, 76] width 37 height 8
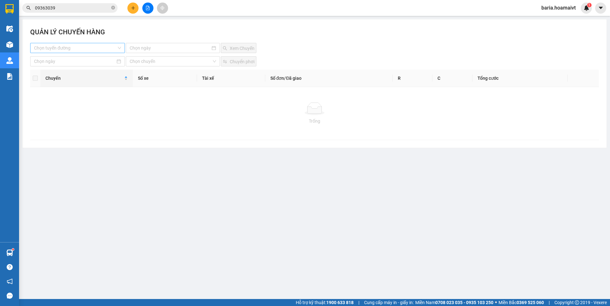
click at [85, 50] on input "search" at bounding box center [75, 48] width 83 height 10
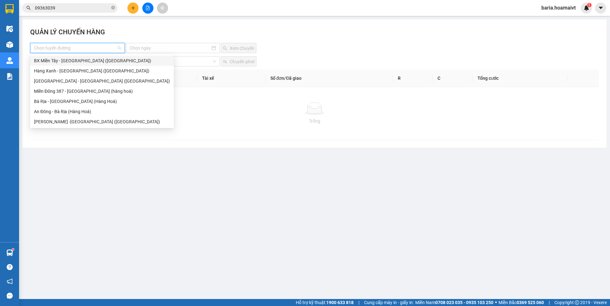
click at [76, 63] on div "BX Miền Tây - [GEOGRAPHIC_DATA] ([GEOGRAPHIC_DATA])" at bounding box center [102, 60] width 136 height 7
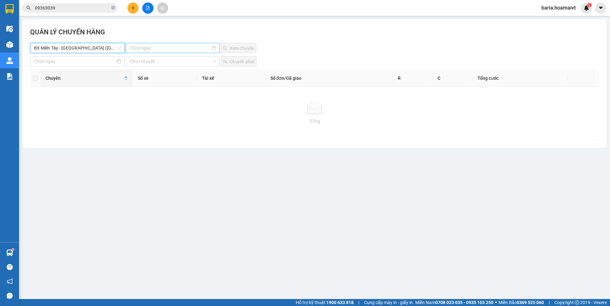
click at [160, 51] on input at bounding box center [170, 47] width 80 height 7
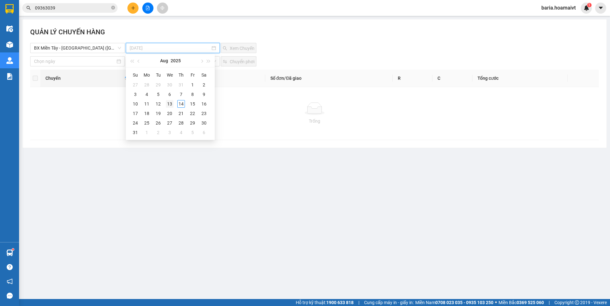
type input "[DATE]"
click at [169, 106] on div "13" at bounding box center [170, 104] width 8 height 8
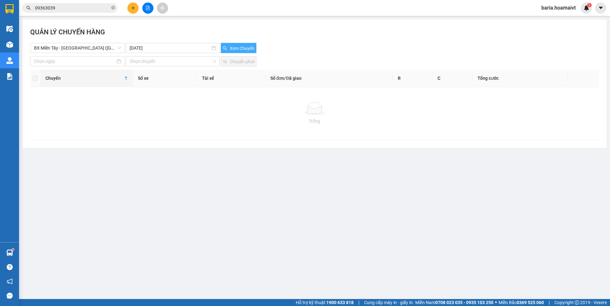
click at [239, 45] on span "Xem Chuyến" at bounding box center [242, 48] width 25 height 7
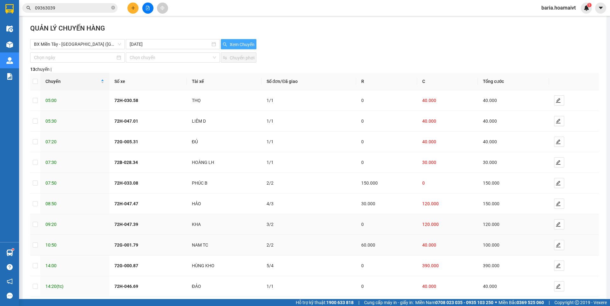
scroll to position [36, 0]
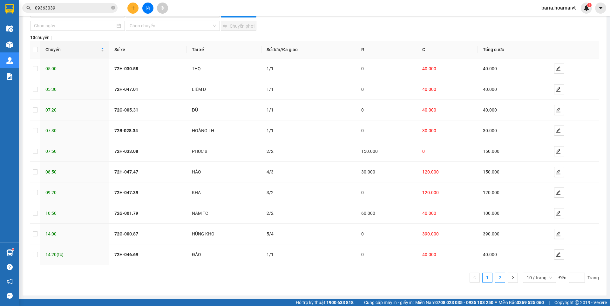
click at [495, 274] on link "2" at bounding box center [500, 278] width 10 height 10
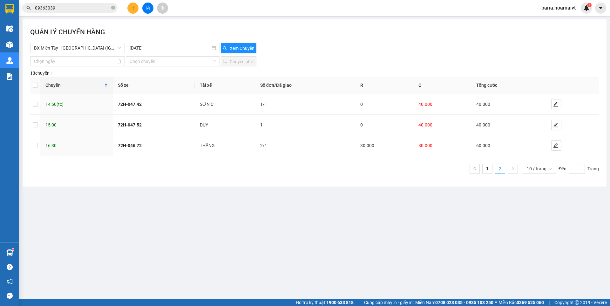
scroll to position [0, 0]
click at [105, 48] on span "BX Miền Tây - [GEOGRAPHIC_DATA] ([GEOGRAPHIC_DATA])" at bounding box center [77, 48] width 87 height 10
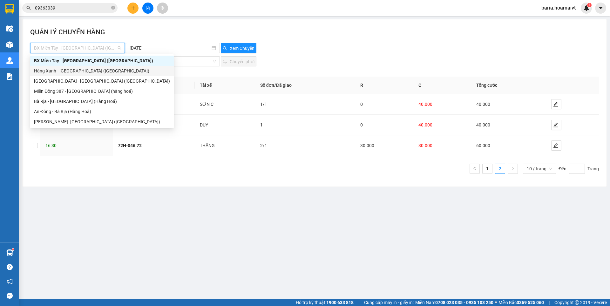
click at [84, 72] on div "Hàng Xanh - [GEOGRAPHIC_DATA] ([GEOGRAPHIC_DATA])" at bounding box center [102, 70] width 136 height 7
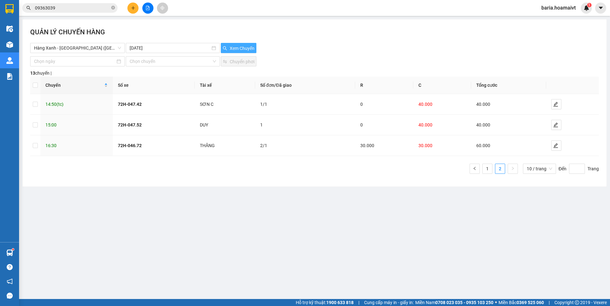
click at [226, 48] on icon "search" at bounding box center [225, 48] width 4 height 4
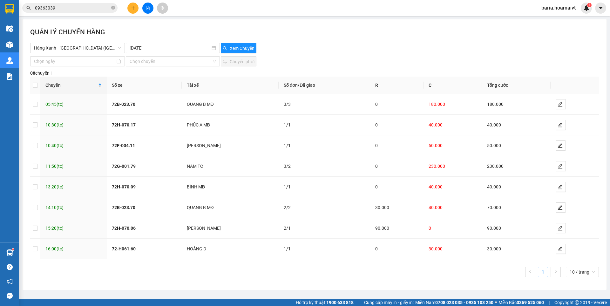
click at [99, 6] on input "09363039" at bounding box center [72, 7] width 75 height 7
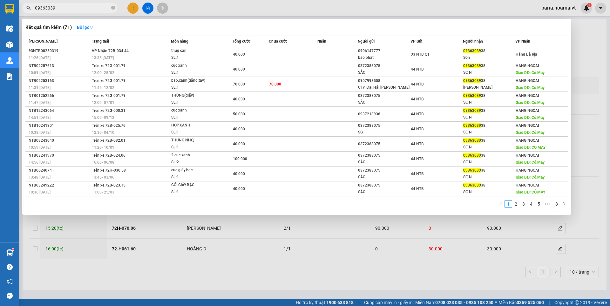
click at [99, 6] on input "09363039" at bounding box center [72, 7] width 75 height 7
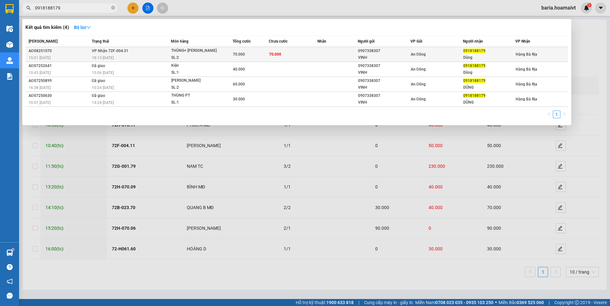
type input "0918188179"
click at [233, 51] on div "70.000" at bounding box center [251, 54] width 36 height 7
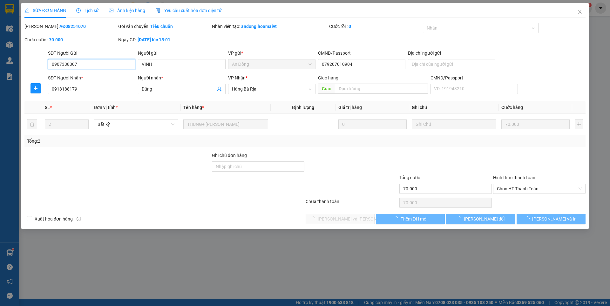
type input "0907338307"
type input "VINH"
type input "079207010904"
type input "0918188179"
type input "Dũng"
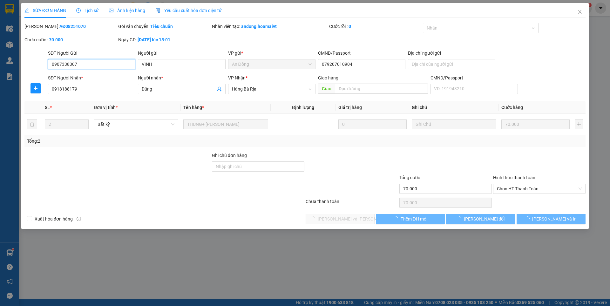
type input "70.000"
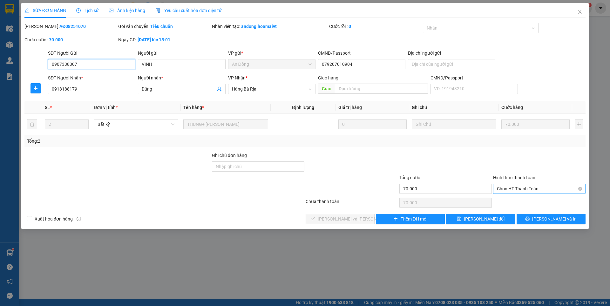
click at [548, 189] on span "Chọn HT Thanh Toán" at bounding box center [539, 189] width 85 height 10
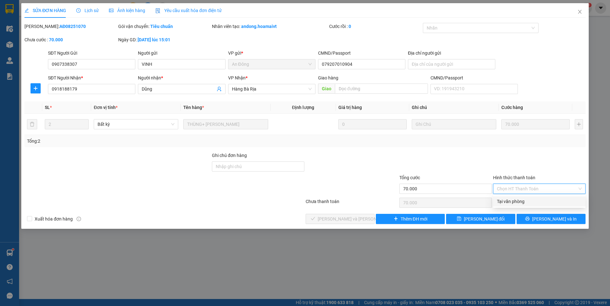
click at [538, 203] on div "Tại văn phòng" at bounding box center [539, 201] width 85 height 7
type input "0"
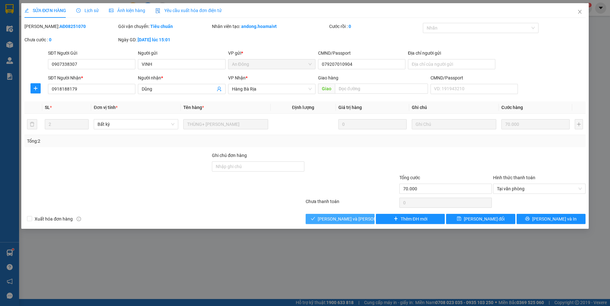
click at [347, 218] on span "[PERSON_NAME] và [PERSON_NAME] hàng" at bounding box center [361, 218] width 86 height 7
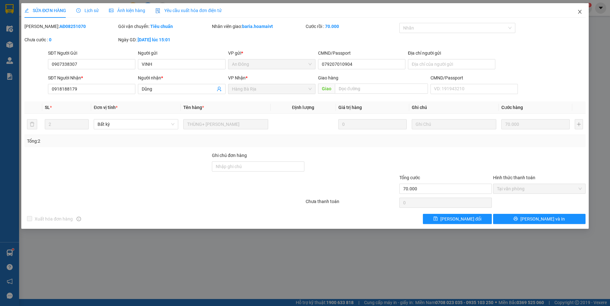
click at [579, 8] on span "Close" at bounding box center [580, 12] width 18 height 18
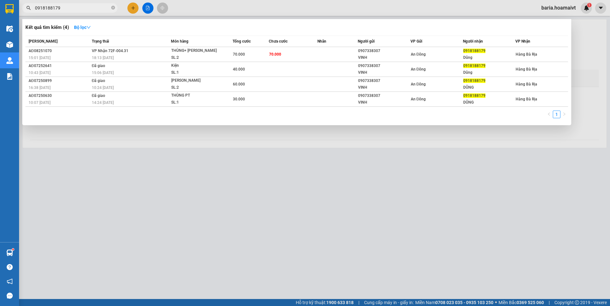
click at [73, 6] on input "0918188179" at bounding box center [72, 7] width 75 height 7
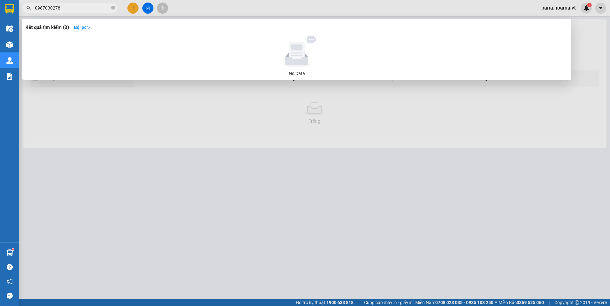
type input "0987030278"
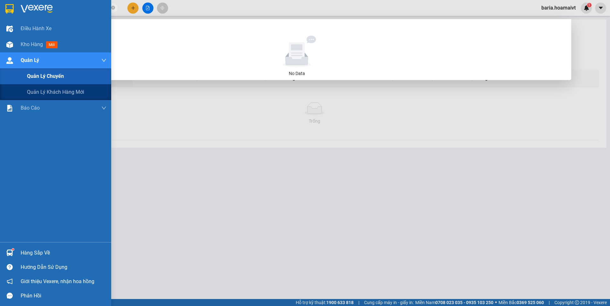
click at [38, 77] on span "Quản lý chuyến" at bounding box center [45, 76] width 37 height 8
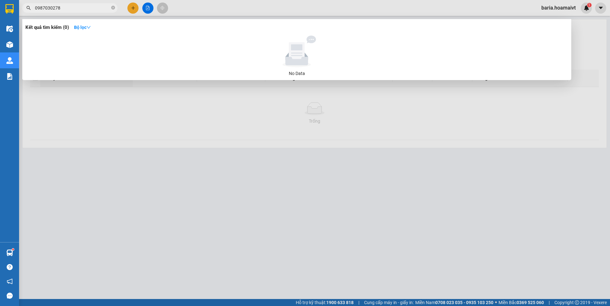
click at [159, 103] on div at bounding box center [305, 153] width 610 height 306
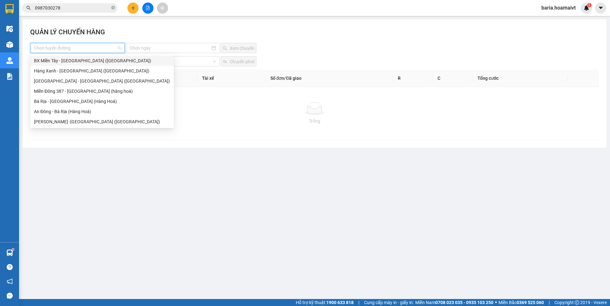
click at [64, 49] on input "search" at bounding box center [75, 48] width 83 height 10
click at [57, 103] on div "Bà Rịa - [GEOGRAPHIC_DATA] (Hàng Hoá)" at bounding box center [102, 101] width 136 height 7
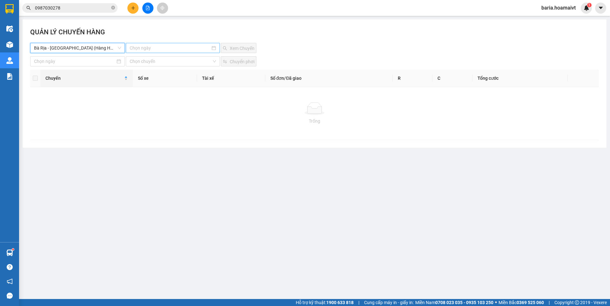
click at [165, 46] on input at bounding box center [170, 47] width 80 height 7
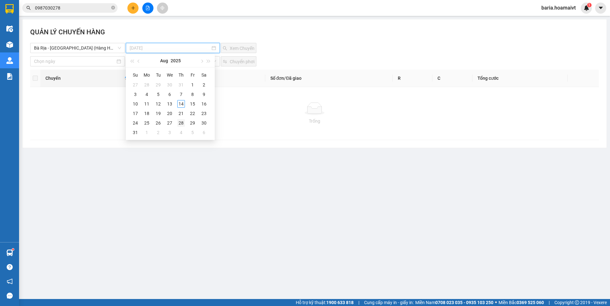
type input "[DATE]"
drag, startPoint x: 171, startPoint y: 106, endPoint x: 195, endPoint y: 92, distance: 27.9
click at [171, 106] on div "13" at bounding box center [170, 104] width 8 height 8
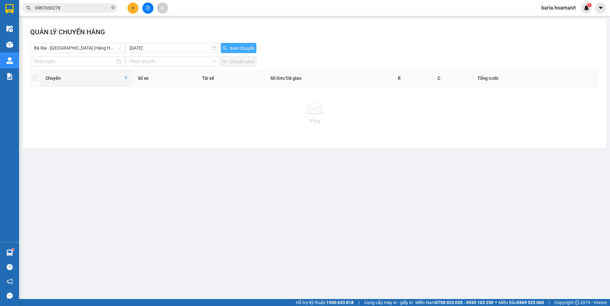
click at [238, 48] on span "Xem Chuyến" at bounding box center [242, 48] width 25 height 7
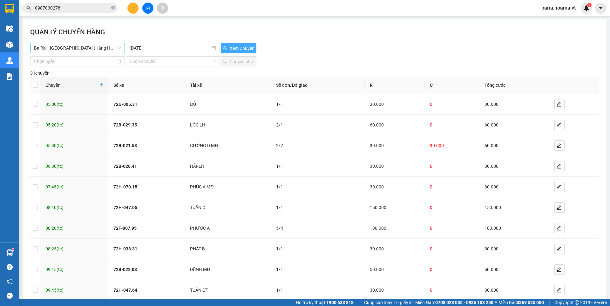
click at [85, 50] on span "Bà Rịa - [GEOGRAPHIC_DATA] (Hàng Hoá)" at bounding box center [77, 48] width 87 height 10
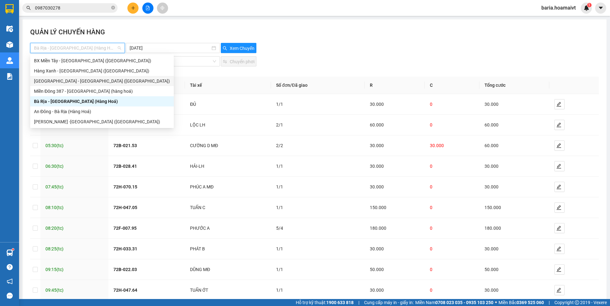
click at [62, 81] on div "[GEOGRAPHIC_DATA] - [GEOGRAPHIC_DATA] ([GEOGRAPHIC_DATA])" at bounding box center [102, 81] width 136 height 7
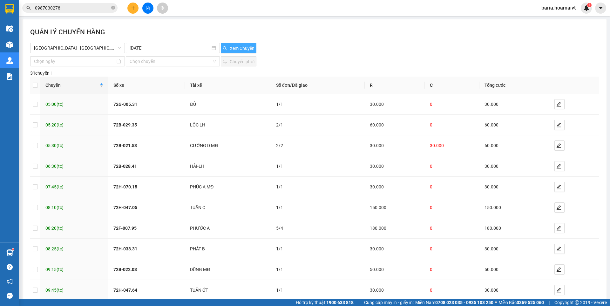
click at [237, 48] on span "Xem Chuyến" at bounding box center [242, 48] width 25 height 7
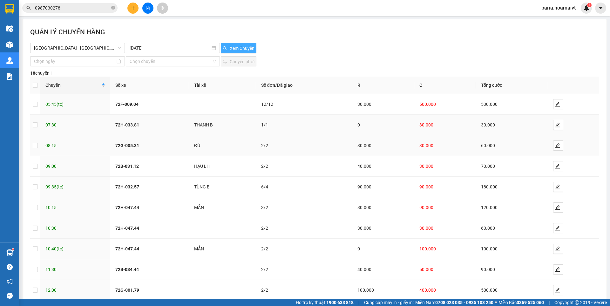
scroll to position [36, 0]
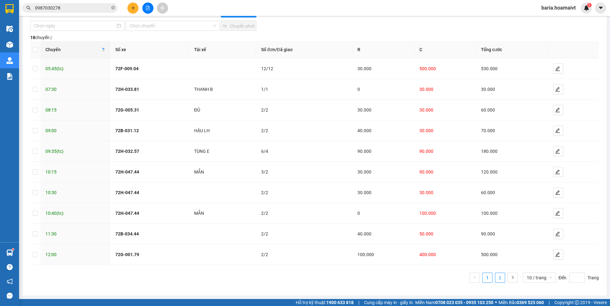
click at [495, 280] on link "2" at bounding box center [500, 278] width 10 height 10
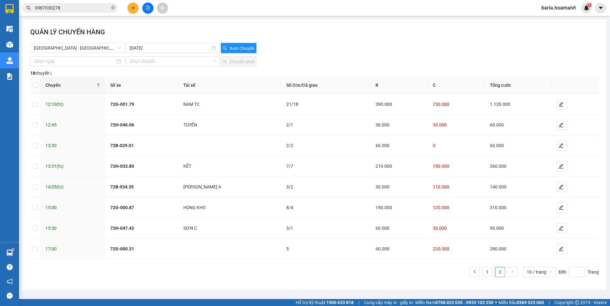
scroll to position [0, 0]
click at [488, 272] on link "1" at bounding box center [488, 272] width 10 height 10
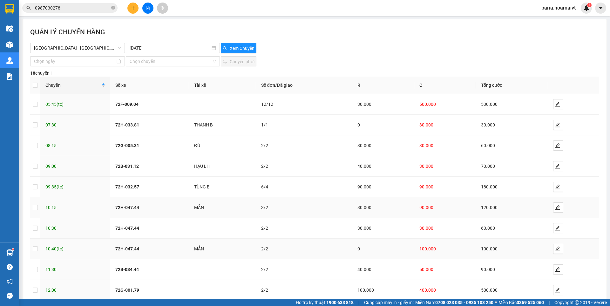
scroll to position [36, 0]
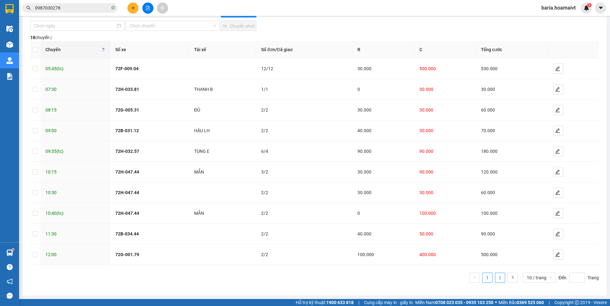
click at [496, 275] on link "2" at bounding box center [500, 278] width 10 height 10
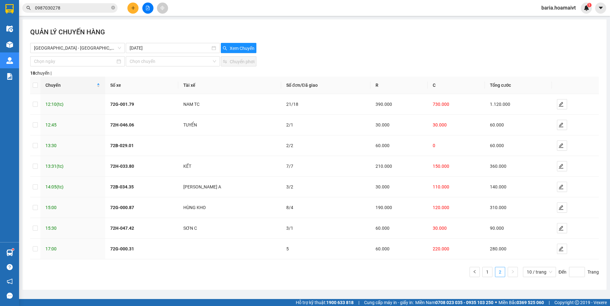
scroll to position [0, 0]
click at [489, 269] on link "1" at bounding box center [488, 272] width 10 height 10
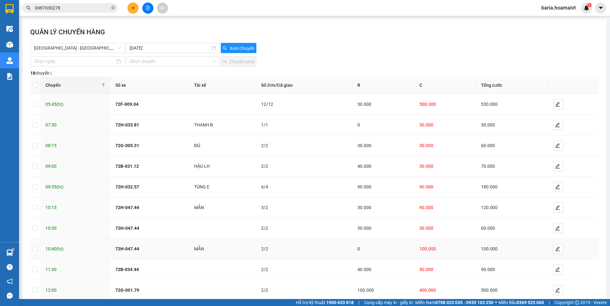
scroll to position [36, 0]
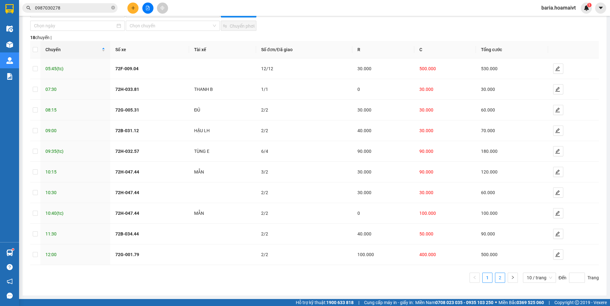
click at [496, 275] on link "2" at bounding box center [500, 278] width 10 height 10
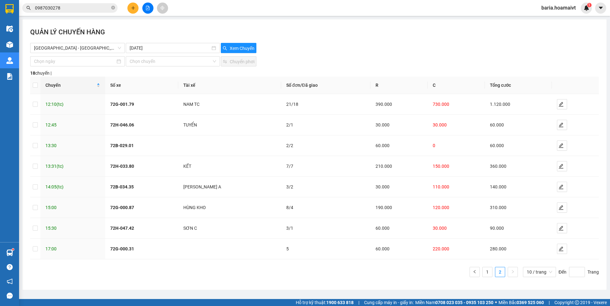
scroll to position [0, 0]
click at [89, 49] on span "[GEOGRAPHIC_DATA] - [GEOGRAPHIC_DATA] ([GEOGRAPHIC_DATA])" at bounding box center [77, 48] width 87 height 10
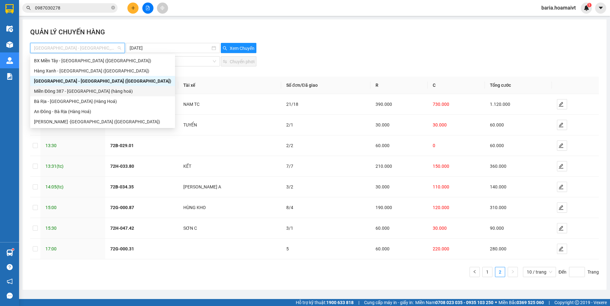
click at [73, 95] on div "Miền Đông 387 - [GEOGRAPHIC_DATA] (hàng hoá)" at bounding box center [102, 91] width 145 height 10
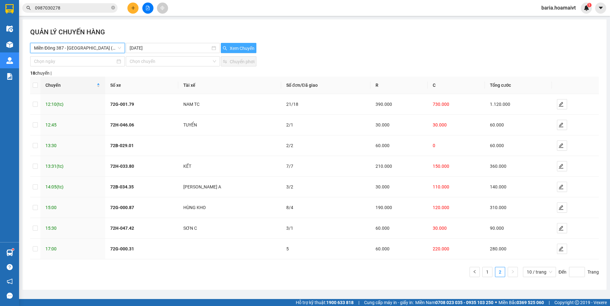
click at [241, 46] on span "Xem Chuyến" at bounding box center [242, 48] width 25 height 7
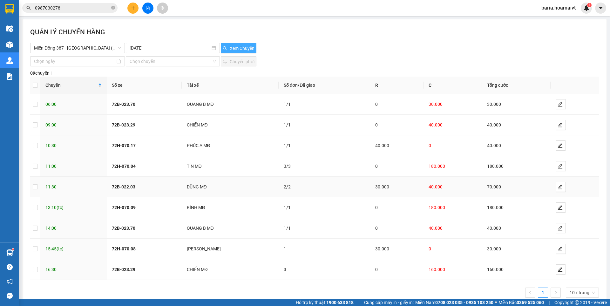
scroll to position [15, 0]
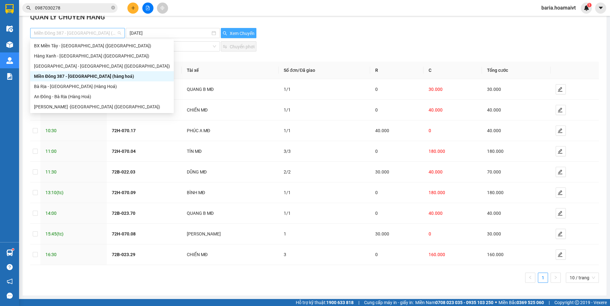
click at [100, 30] on span "Miền Đông 387 - [GEOGRAPHIC_DATA] (hàng hoá)" at bounding box center [77, 33] width 87 height 10
click at [71, 90] on div "Bà Rịa - [GEOGRAPHIC_DATA] (Hàng Hoá)" at bounding box center [102, 86] width 136 height 7
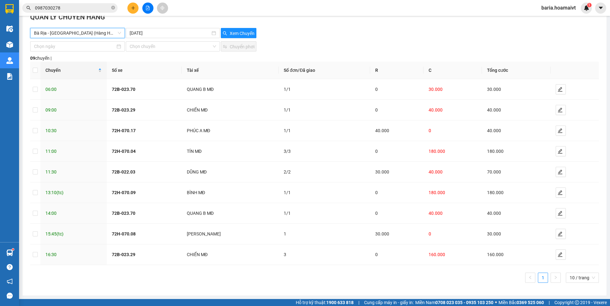
click at [105, 34] on span "Bà Rịa - [GEOGRAPHIC_DATA] (Hàng Hoá)" at bounding box center [77, 33] width 87 height 10
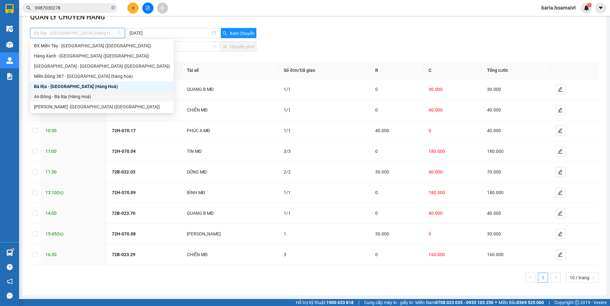
click at [76, 100] on div "An Đông - Bà Rịa (Hàng Hoá)" at bounding box center [102, 96] width 144 height 10
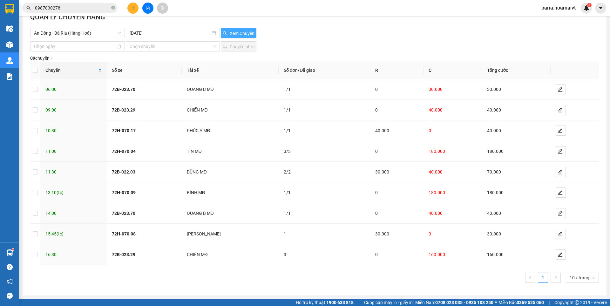
click at [232, 35] on span "Xem Chuyến" at bounding box center [242, 33] width 25 height 7
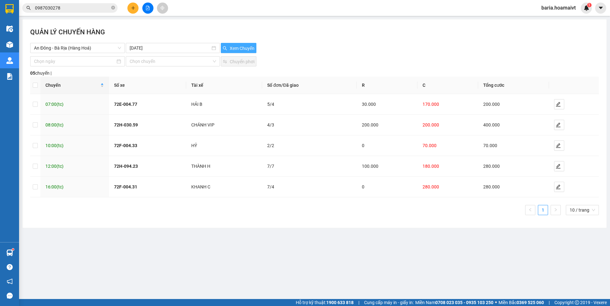
scroll to position [0, 0]
click at [134, 8] on icon "plus" at bounding box center [133, 8] width 4 height 4
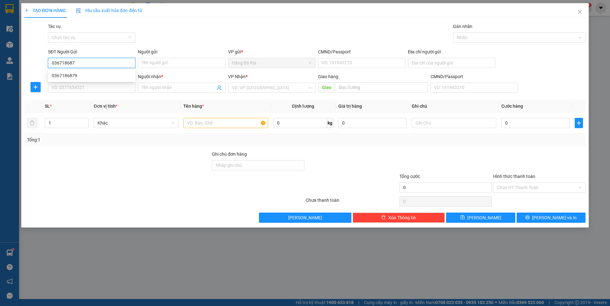
type input "0367186879"
click at [62, 74] on div "0367186879" at bounding box center [92, 75] width 80 height 7
type input "0786206687"
type input "PHỤNG"
type input "0367186879"
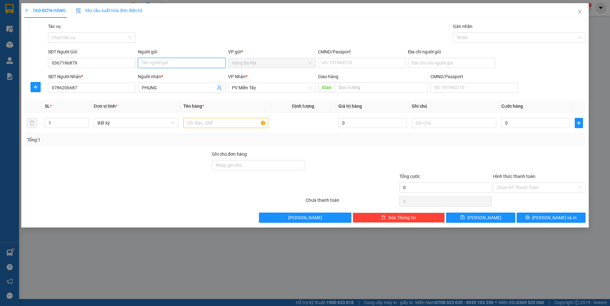
click at [206, 63] on input "Người gửi" at bounding box center [181, 63] width 87 height 10
type input "g"
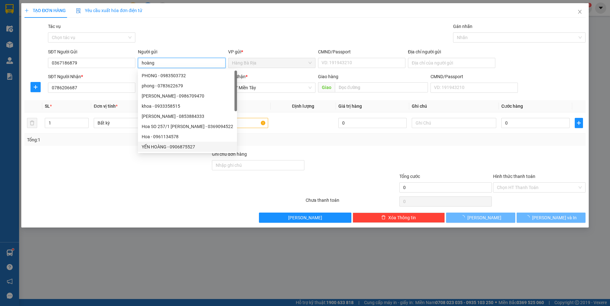
type input "hoàng"
click at [142, 167] on div at bounding box center [117, 162] width 187 height 22
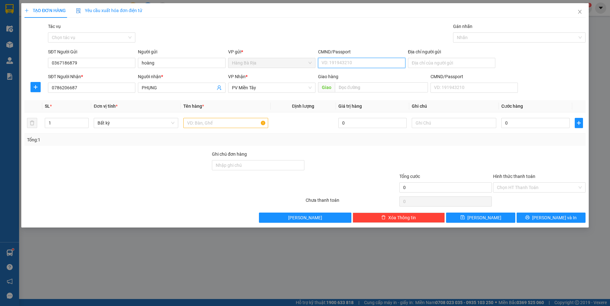
click at [352, 64] on input "CMND/Passport" at bounding box center [361, 63] width 87 height 10
type input "077177000188"
click at [230, 119] on input "text" at bounding box center [225, 123] width 85 height 10
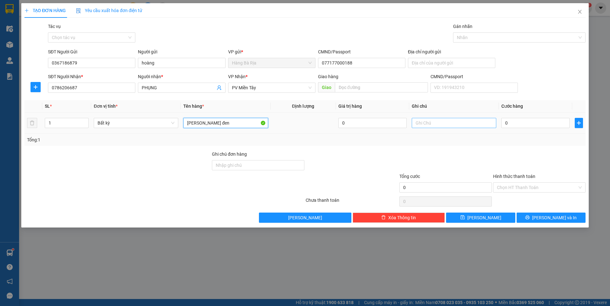
type input "[PERSON_NAME] đen"
click at [445, 122] on input "text" at bounding box center [454, 123] width 85 height 10
type input "d"
type input "đồ ăn"
click at [522, 120] on input "0" at bounding box center [535, 123] width 68 height 10
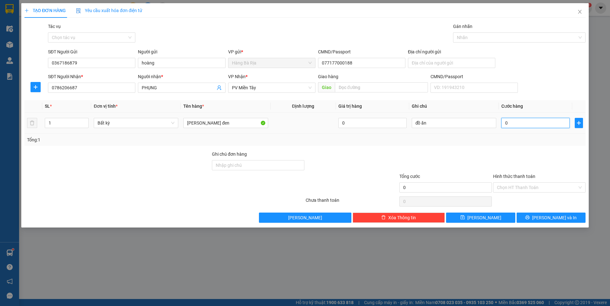
type input "3"
type input "30"
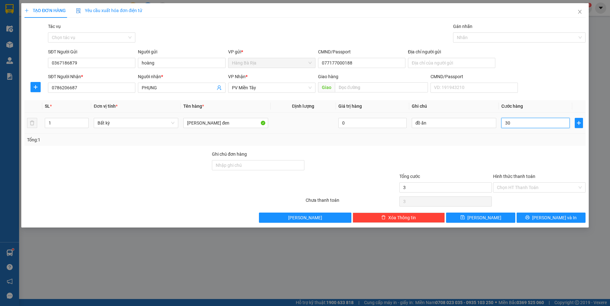
type input "30"
click at [532, 186] on input "Hình thức thanh toán" at bounding box center [537, 188] width 80 height 10
type input "30.000"
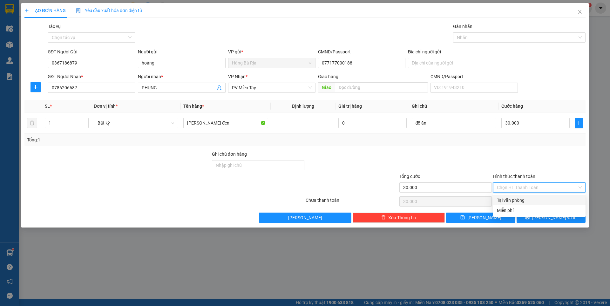
click at [513, 195] on div "Tại văn phòng" at bounding box center [539, 200] width 92 height 10
type input "0"
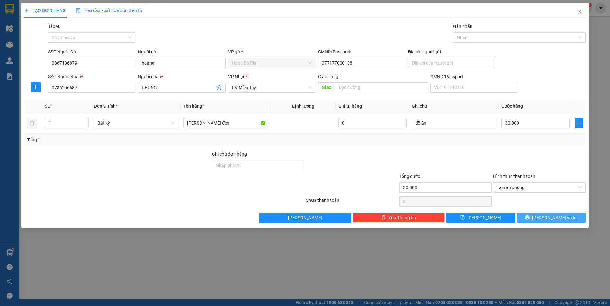
click at [530, 216] on button "[PERSON_NAME] và In" at bounding box center [551, 218] width 69 height 10
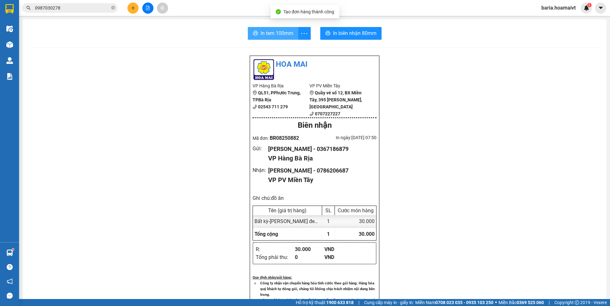
click at [274, 35] on span "In tem 100mm" at bounding box center [277, 33] width 33 height 8
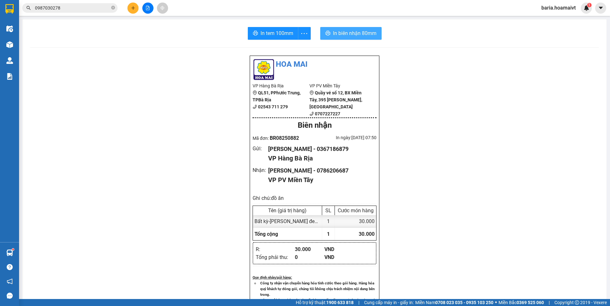
click at [362, 31] on span "In biên nhận 80mm" at bounding box center [355, 33] width 44 height 8
click at [137, 10] on button at bounding box center [132, 8] width 11 height 11
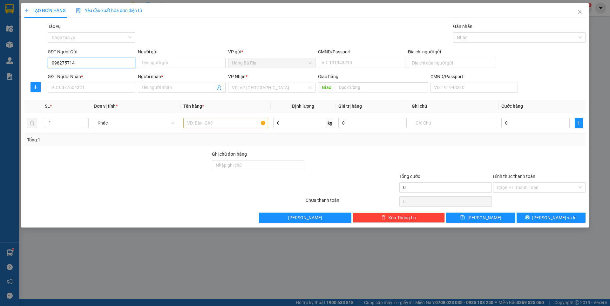
type input "0982757141"
click at [81, 74] on div "0982757141 - [PERSON_NAME]" at bounding box center [92, 75] width 80 height 7
type input "TIM"
type input "077074002137"
type input "0983088952"
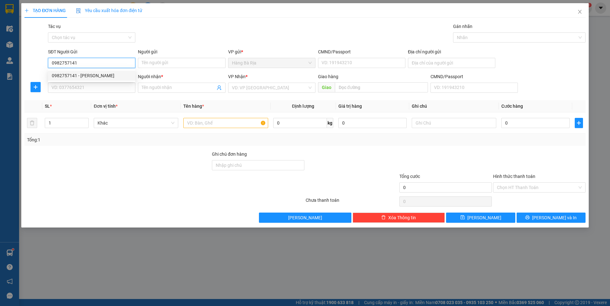
type input "TÀI"
type input "0982757141"
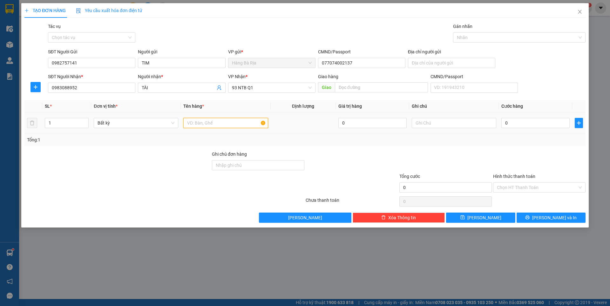
click at [231, 122] on input "text" at bounding box center [225, 123] width 85 height 10
type input "thùng LOA"
click at [532, 123] on input "0" at bounding box center [535, 123] width 68 height 10
type input "3"
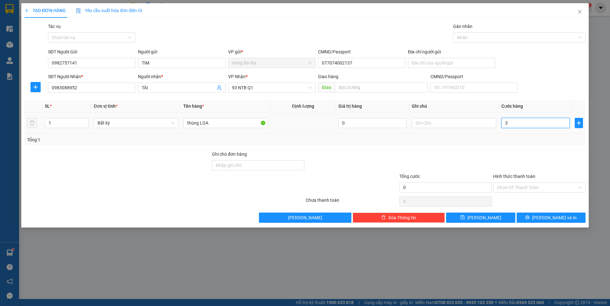
type input "3"
type input "30"
type input "30.000"
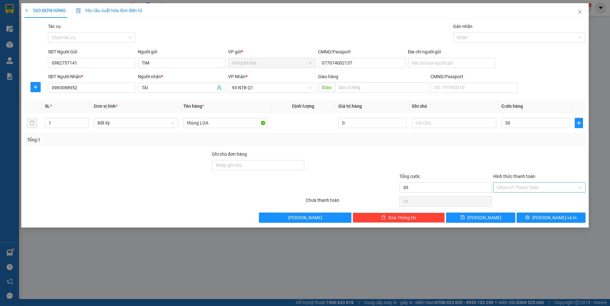
type input "30.000"
click at [552, 190] on input "Hình thức thanh toán" at bounding box center [537, 188] width 80 height 10
click at [526, 200] on div "Tại văn phòng" at bounding box center [539, 200] width 85 height 7
type input "0"
click at [537, 216] on button "[PERSON_NAME] và In" at bounding box center [551, 218] width 69 height 10
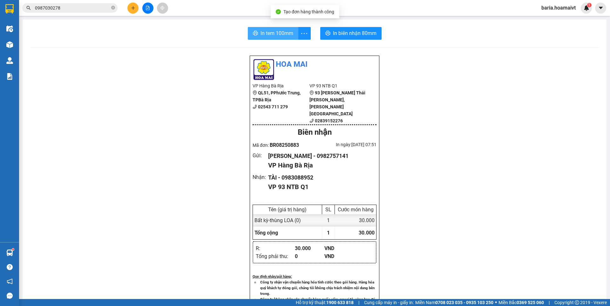
click at [272, 30] on span "In tem 100mm" at bounding box center [277, 33] width 33 height 8
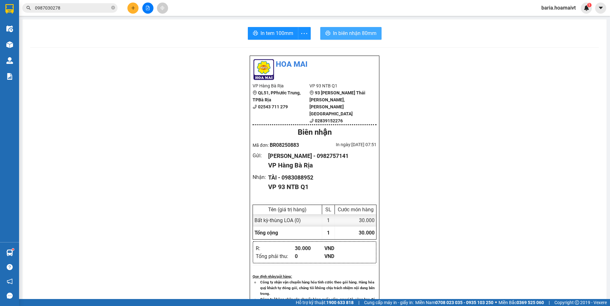
click at [369, 33] on span "In biên nhận 80mm" at bounding box center [355, 33] width 44 height 8
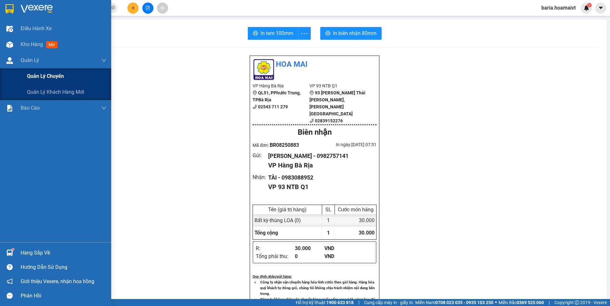
click at [40, 75] on span "Quản lý chuyến" at bounding box center [45, 76] width 37 height 8
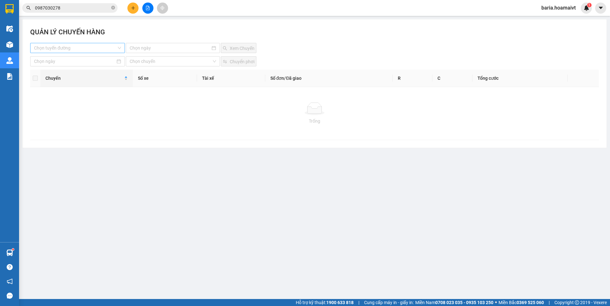
click at [108, 48] on input "search" at bounding box center [75, 48] width 83 height 10
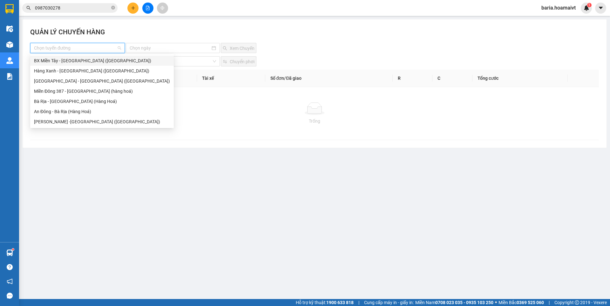
click at [88, 64] on div "BX Miền Tây - [GEOGRAPHIC_DATA] ([GEOGRAPHIC_DATA])" at bounding box center [102, 60] width 136 height 7
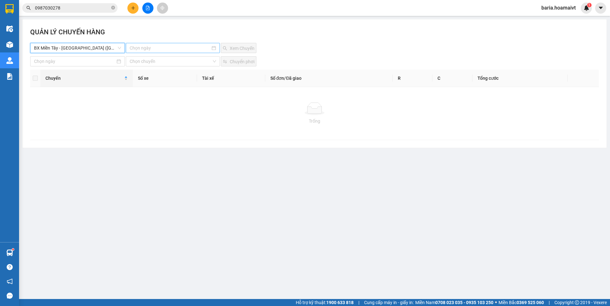
click at [168, 46] on input at bounding box center [170, 47] width 80 height 7
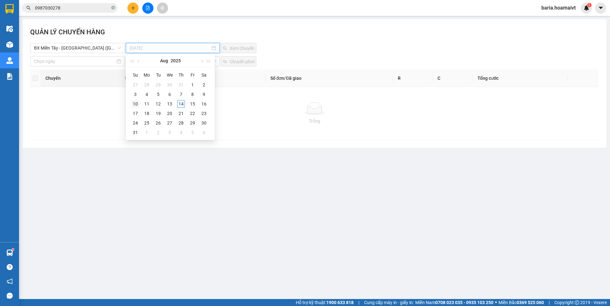
click at [138, 106] on div "10" at bounding box center [136, 104] width 8 height 8
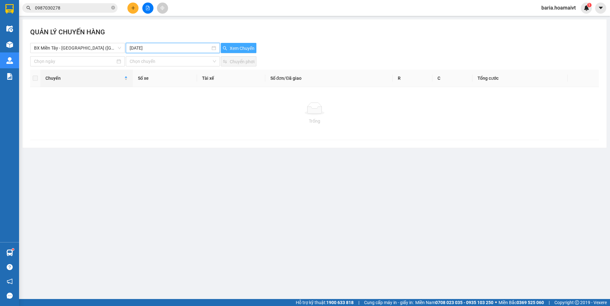
click at [238, 47] on span "Xem Chuyến" at bounding box center [242, 48] width 25 height 7
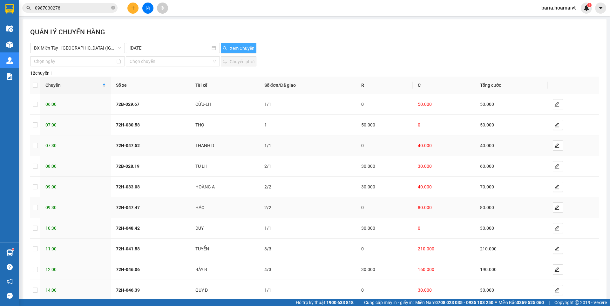
scroll to position [36, 0]
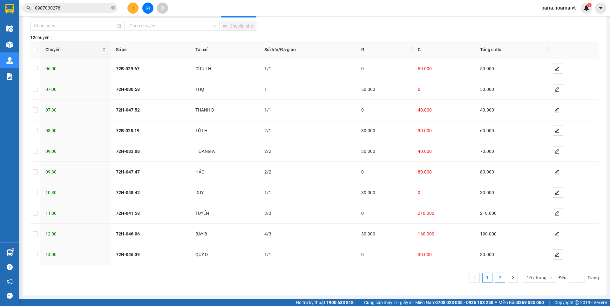
click at [496, 279] on link "2" at bounding box center [500, 278] width 10 height 10
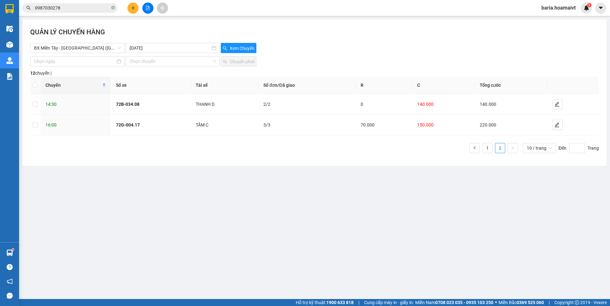
scroll to position [0, 0]
click at [487, 150] on link "1" at bounding box center [488, 148] width 10 height 10
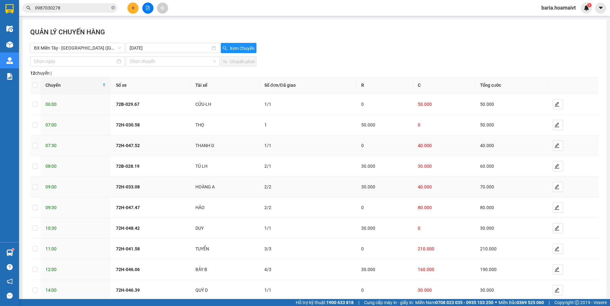
scroll to position [36, 0]
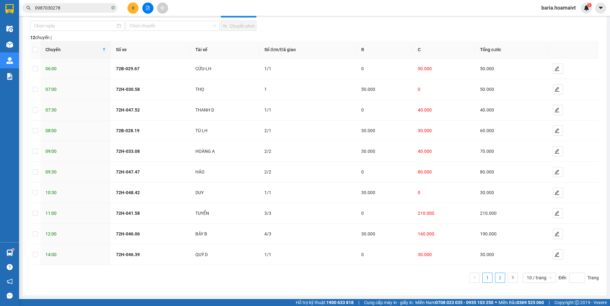
click at [495, 279] on link "2" at bounding box center [500, 278] width 10 height 10
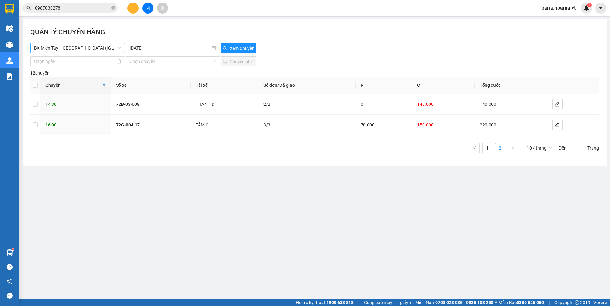
click at [66, 47] on span "BX Miền Tây - [GEOGRAPHIC_DATA] ([GEOGRAPHIC_DATA])" at bounding box center [77, 48] width 87 height 10
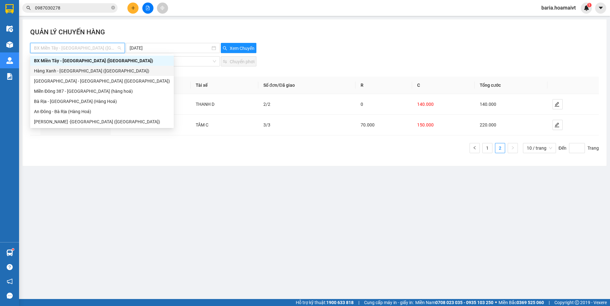
click at [75, 70] on div "Hàng Xanh - [GEOGRAPHIC_DATA] ([GEOGRAPHIC_DATA])" at bounding box center [102, 70] width 136 height 7
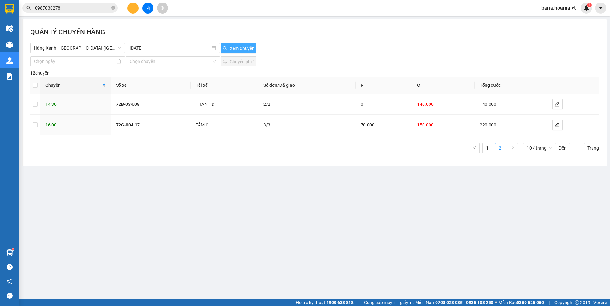
click at [230, 46] on span "Xem Chuyến" at bounding box center [242, 48] width 25 height 7
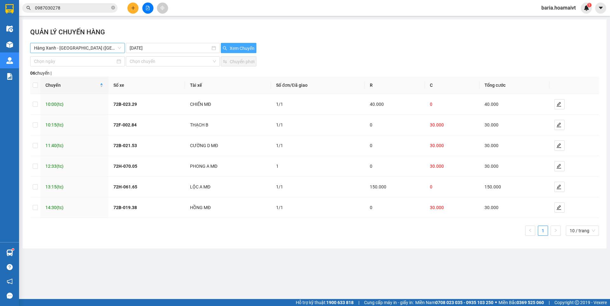
click at [91, 50] on span "Hàng Xanh - [GEOGRAPHIC_DATA] ([GEOGRAPHIC_DATA])" at bounding box center [77, 48] width 87 height 10
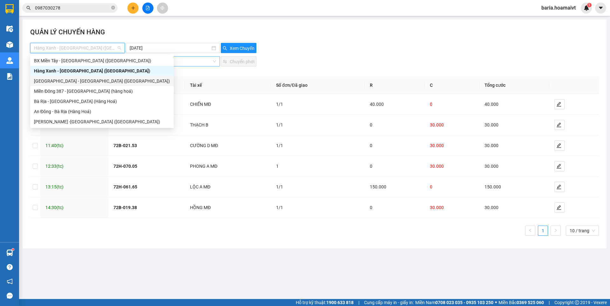
drag, startPoint x: 74, startPoint y: 82, endPoint x: 182, endPoint y: 59, distance: 110.5
click at [74, 82] on div "[GEOGRAPHIC_DATA] - [GEOGRAPHIC_DATA] ([GEOGRAPHIC_DATA])" at bounding box center [102, 81] width 136 height 7
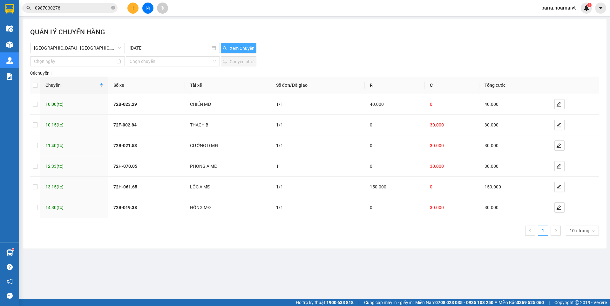
click at [239, 47] on span "Xem Chuyến" at bounding box center [242, 48] width 25 height 7
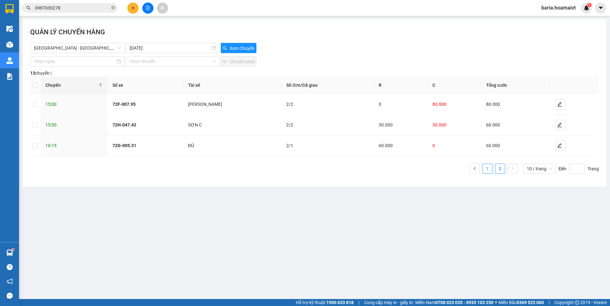
click at [489, 166] on link "1" at bounding box center [488, 169] width 10 height 10
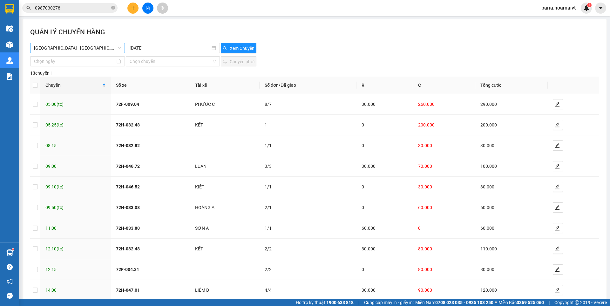
click at [90, 47] on span "[GEOGRAPHIC_DATA] - [GEOGRAPHIC_DATA] ([GEOGRAPHIC_DATA])" at bounding box center [77, 48] width 87 height 10
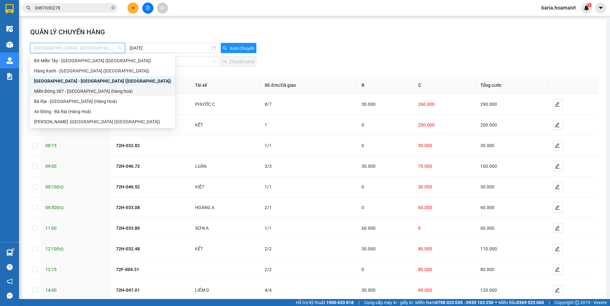
click at [82, 91] on div "Miền Đông 387 - [GEOGRAPHIC_DATA] (hàng hoá)" at bounding box center [102, 91] width 137 height 7
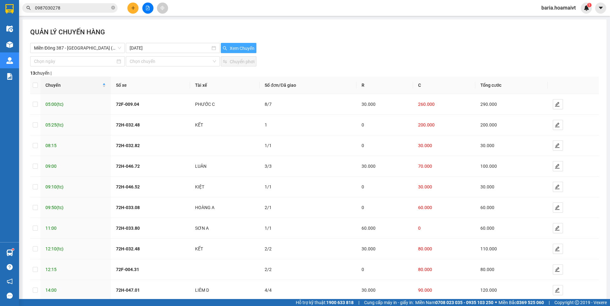
click at [230, 47] on span "Xem Chuyến" at bounding box center [242, 48] width 25 height 7
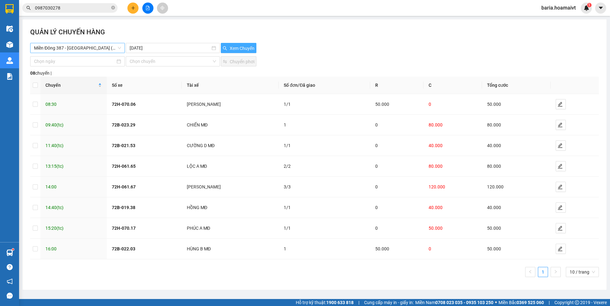
click at [103, 48] on span "Miền Đông 387 - [GEOGRAPHIC_DATA] (hàng hoá)" at bounding box center [77, 48] width 87 height 10
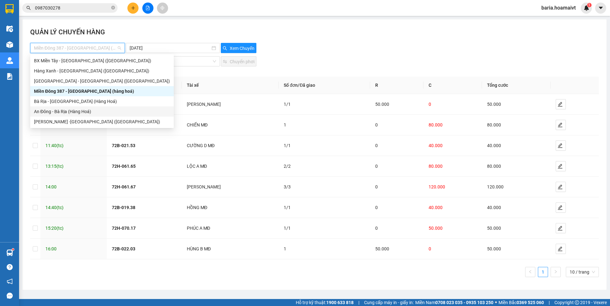
click at [61, 111] on div "An Đông - Bà Rịa (Hàng Hoá)" at bounding box center [102, 111] width 136 height 7
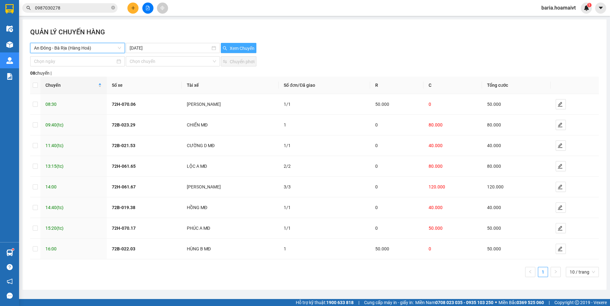
click at [236, 47] on span "Xem Chuyến" at bounding box center [242, 48] width 25 height 7
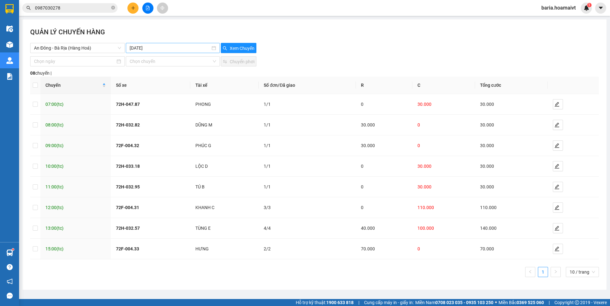
click at [145, 45] on input "[DATE]" at bounding box center [170, 47] width 80 height 7
type input "[DATE]"
click at [150, 105] on div "11" at bounding box center [147, 104] width 8 height 8
click at [238, 50] on span "Xem Chuyến" at bounding box center [242, 48] width 25 height 7
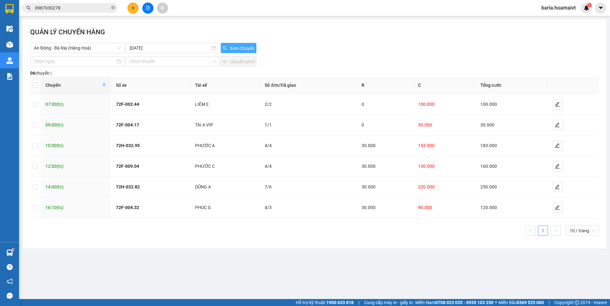
click at [236, 46] on span "Xem Chuyến" at bounding box center [242, 48] width 25 height 7
click at [103, 48] on span "An Đông - Bà Rịa (Hàng Hoá)" at bounding box center [77, 48] width 87 height 10
click at [87, 48] on span "An Đông - Bà Rịa (Hàng Hoá)" at bounding box center [77, 48] width 87 height 10
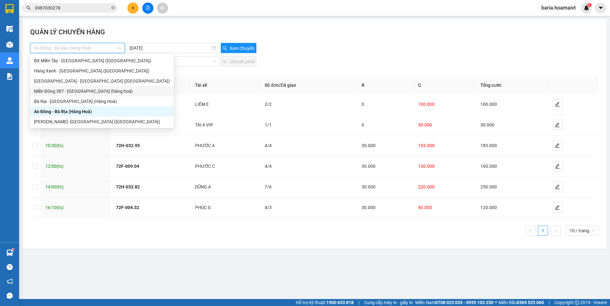
click at [71, 93] on div "Miền Đông 387 - [GEOGRAPHIC_DATA] (hàng hoá)" at bounding box center [102, 91] width 136 height 7
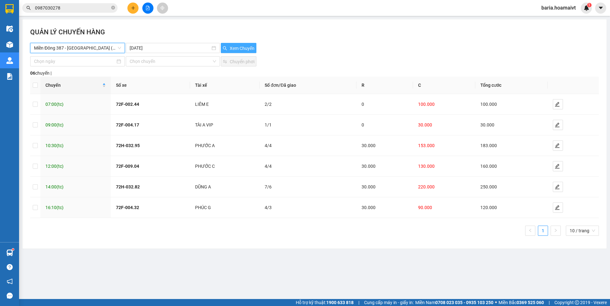
click at [239, 50] on span "Xem Chuyến" at bounding box center [242, 48] width 25 height 7
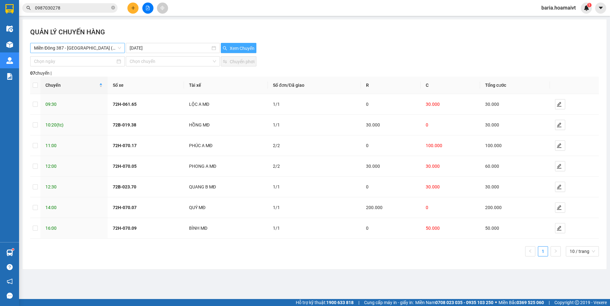
click at [88, 46] on span "Miền Đông 387 - [GEOGRAPHIC_DATA] (hàng hoá)" at bounding box center [77, 48] width 87 height 10
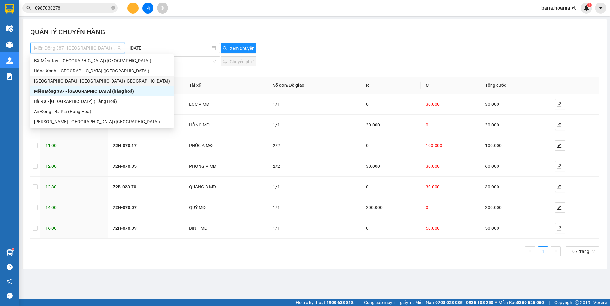
click at [72, 81] on div "[GEOGRAPHIC_DATA] - [GEOGRAPHIC_DATA] ([GEOGRAPHIC_DATA])" at bounding box center [102, 81] width 136 height 7
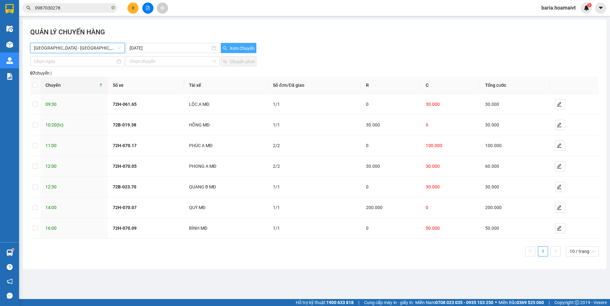
click at [244, 47] on span "Xem Chuyến" at bounding box center [242, 48] width 25 height 7
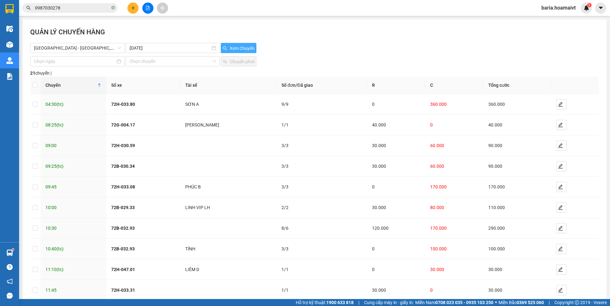
click at [243, 47] on span "Xem Chuyến" at bounding box center [242, 48] width 25 height 7
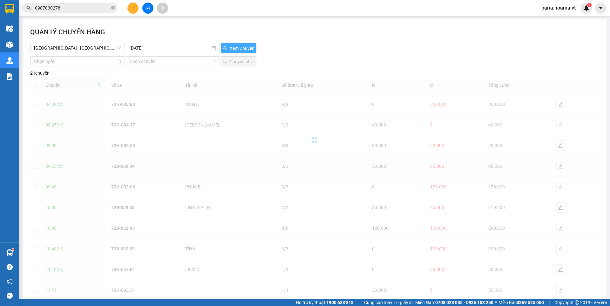
scroll to position [36, 0]
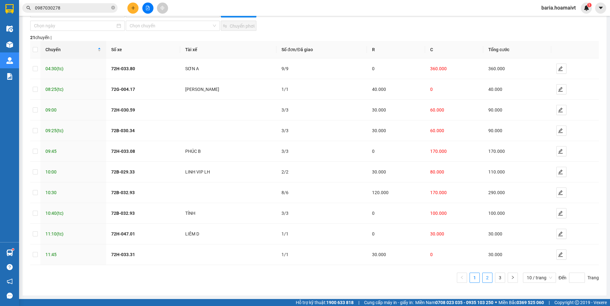
click at [483, 279] on link "2" at bounding box center [488, 278] width 10 height 10
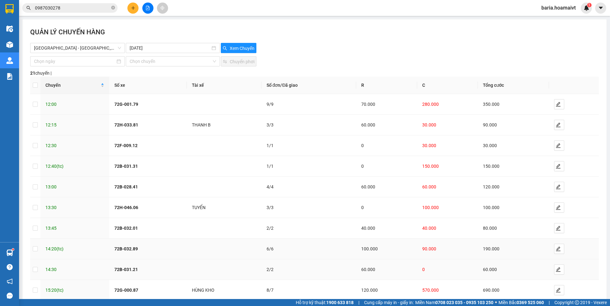
scroll to position [32, 0]
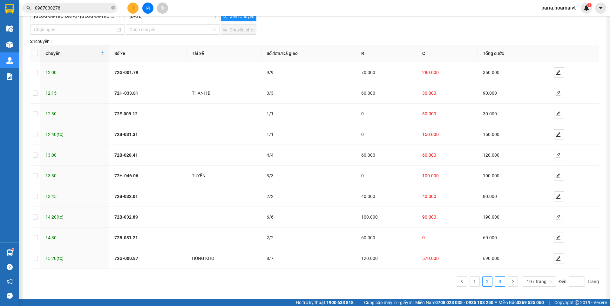
click at [497, 284] on link "3" at bounding box center [500, 282] width 10 height 10
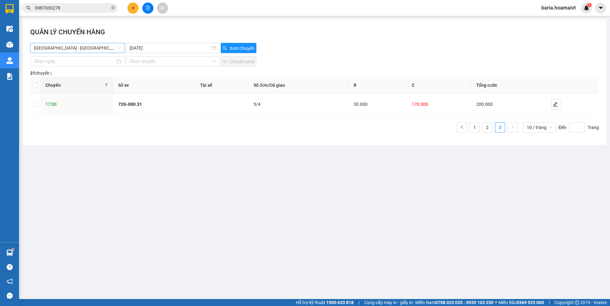
click at [101, 50] on span "[GEOGRAPHIC_DATA] - [GEOGRAPHIC_DATA] ([GEOGRAPHIC_DATA])" at bounding box center [77, 48] width 87 height 10
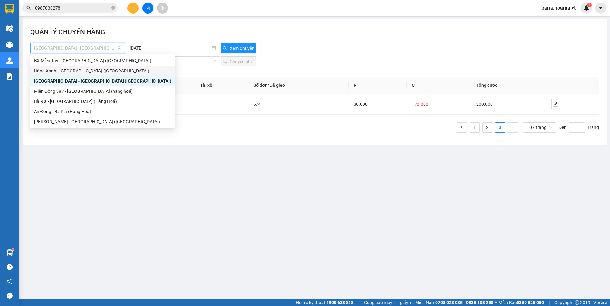
click at [81, 71] on div "Hàng Xanh - [GEOGRAPHIC_DATA] ([GEOGRAPHIC_DATA])" at bounding box center [102, 70] width 137 height 7
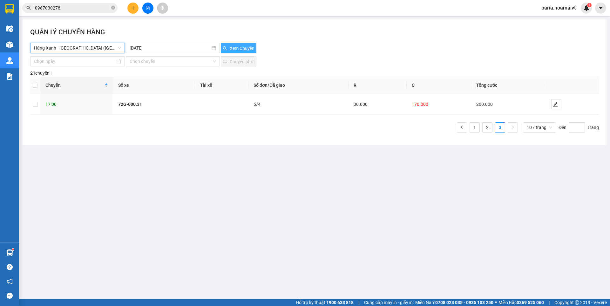
click at [234, 44] on button "Xem Chuyến" at bounding box center [239, 48] width 36 height 10
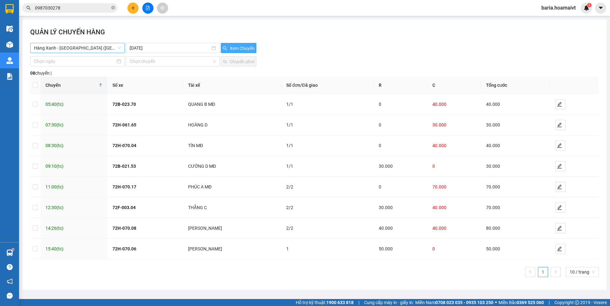
click at [91, 50] on span "Hàng Xanh - [GEOGRAPHIC_DATA] ([GEOGRAPHIC_DATA])" at bounding box center [77, 48] width 87 height 10
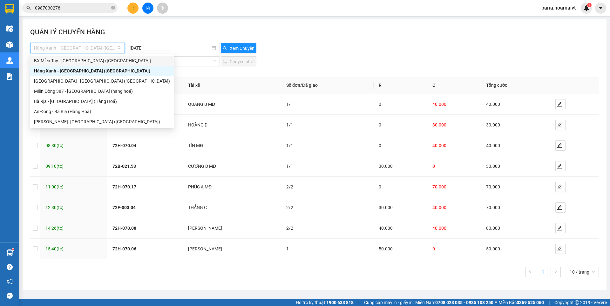
click at [68, 62] on div "BX Miền Tây - [GEOGRAPHIC_DATA] ([GEOGRAPHIC_DATA])" at bounding box center [102, 60] width 136 height 7
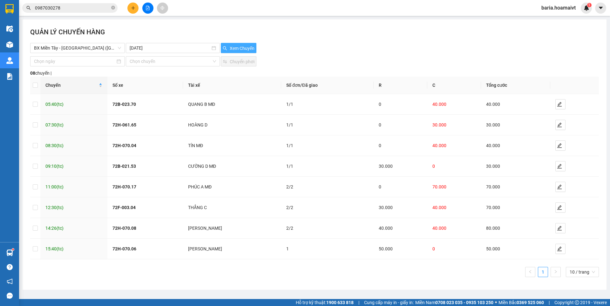
click at [241, 44] on button "Xem Chuyến" at bounding box center [239, 48] width 36 height 10
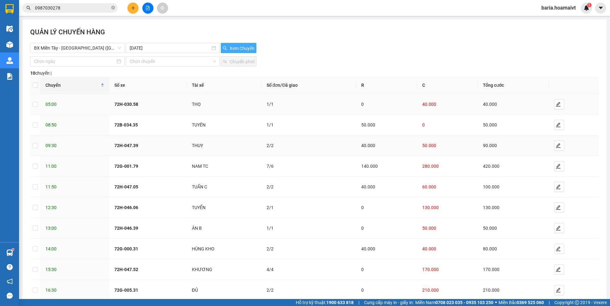
scroll to position [36, 0]
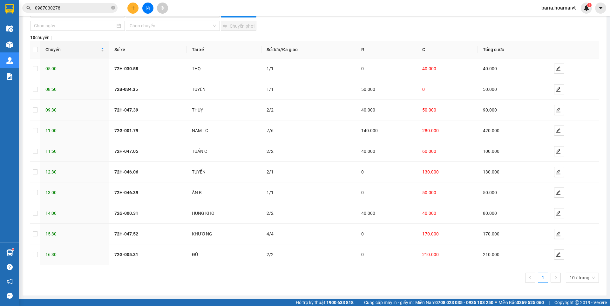
click at [133, 5] on button at bounding box center [132, 8] width 11 height 11
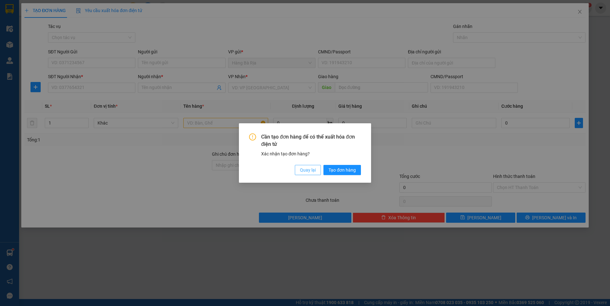
click at [312, 171] on span "Quay lại" at bounding box center [308, 169] width 16 height 7
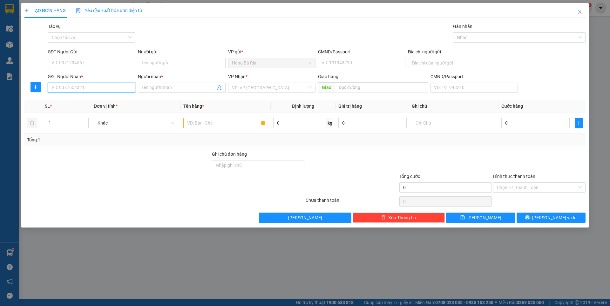
click at [89, 88] on input "SĐT Người Nhận *" at bounding box center [91, 88] width 87 height 10
type input "0908251622"
click at [95, 99] on div "0908251622 - K TÊN" at bounding box center [92, 100] width 80 height 7
type input "K TÊN"
type input "0908251622"
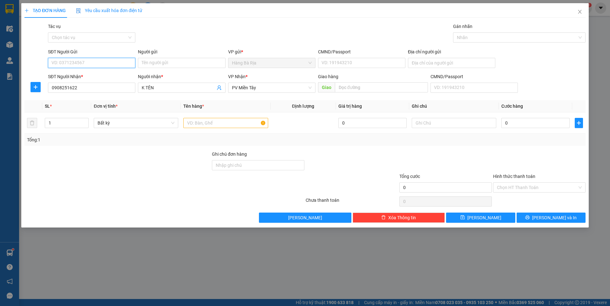
click at [103, 64] on input "SĐT Người Gửi" at bounding box center [91, 63] width 87 height 10
click at [82, 78] on div "0936223448 - vân" at bounding box center [92, 75] width 80 height 7
click at [232, 120] on input "text" at bounding box center [225, 123] width 85 height 10
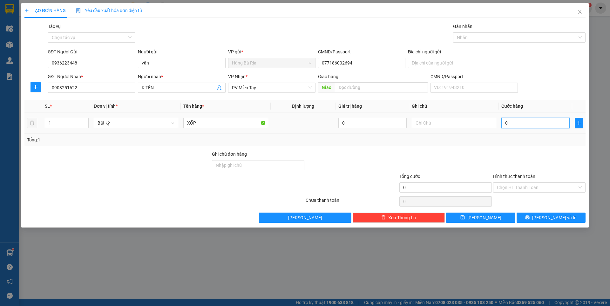
click at [531, 123] on input "0" at bounding box center [535, 123] width 68 height 10
click at [561, 186] on input "Hình thức thanh toán" at bounding box center [537, 188] width 80 height 10
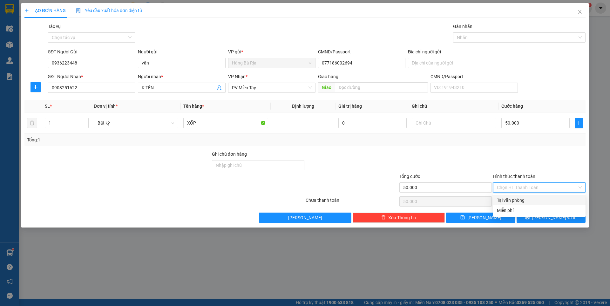
click at [524, 200] on div "Tại văn phòng" at bounding box center [539, 200] width 85 height 7
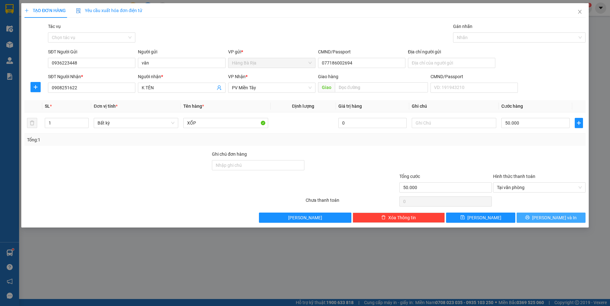
click at [530, 219] on icon "printer" at bounding box center [527, 217] width 4 height 4
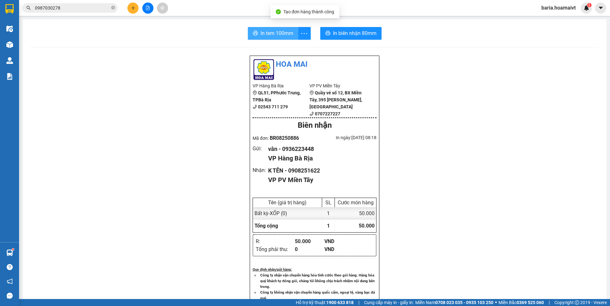
click at [261, 31] on span "In tem 100mm" at bounding box center [277, 33] width 33 height 8
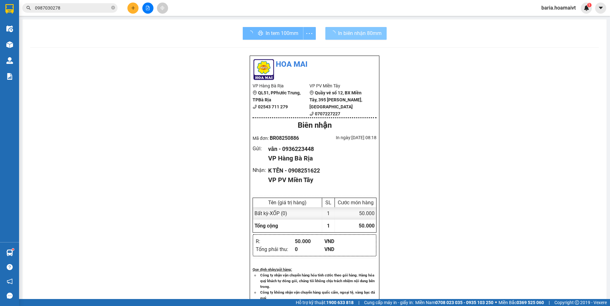
click at [358, 34] on span "In biên nhận 80mm" at bounding box center [360, 33] width 44 height 8
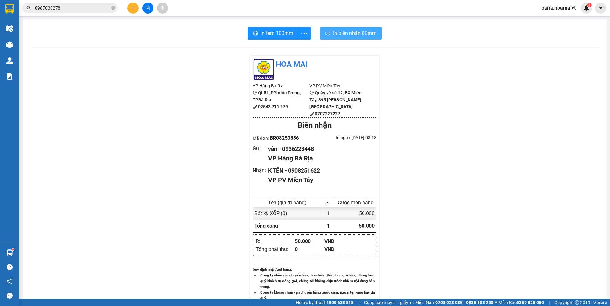
click at [358, 34] on span "In biên nhận 80mm" at bounding box center [355, 33] width 44 height 8
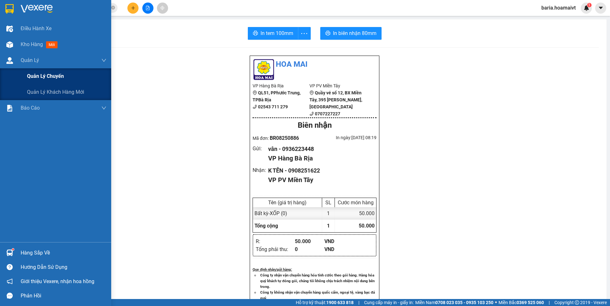
drag, startPoint x: 33, startPoint y: 74, endPoint x: 56, endPoint y: 74, distance: 22.6
click at [56, 74] on span "Quản lý chuyến" at bounding box center [45, 76] width 37 height 8
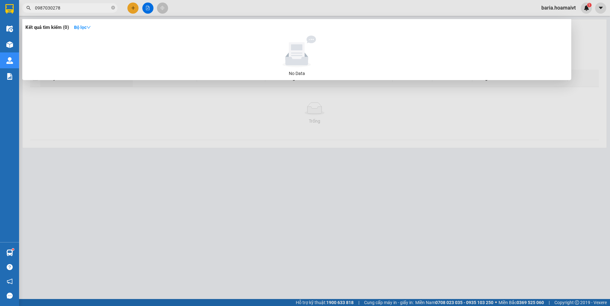
click at [94, 7] on input "0987030278" at bounding box center [72, 7] width 75 height 7
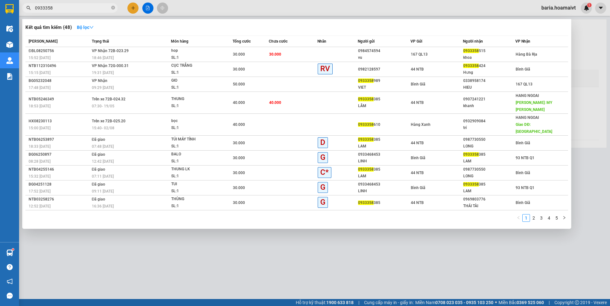
click at [176, 229] on div at bounding box center [305, 153] width 610 height 306
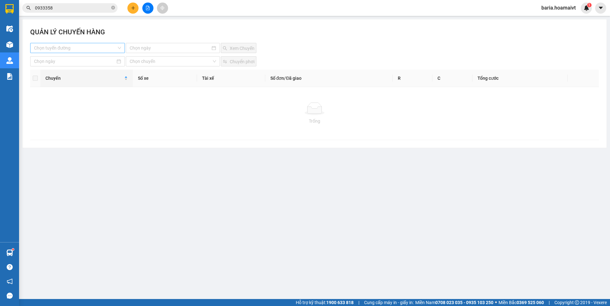
click at [82, 49] on input "search" at bounding box center [75, 48] width 83 height 10
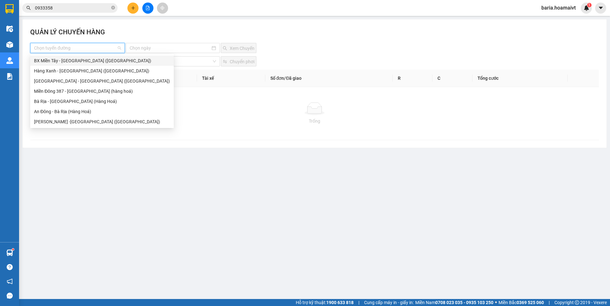
click at [72, 64] on div "BX Miền Tây - [GEOGRAPHIC_DATA] ([GEOGRAPHIC_DATA])" at bounding box center [102, 60] width 136 height 7
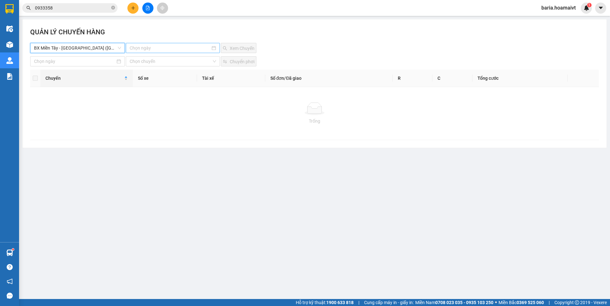
click at [174, 50] on input at bounding box center [170, 47] width 80 height 7
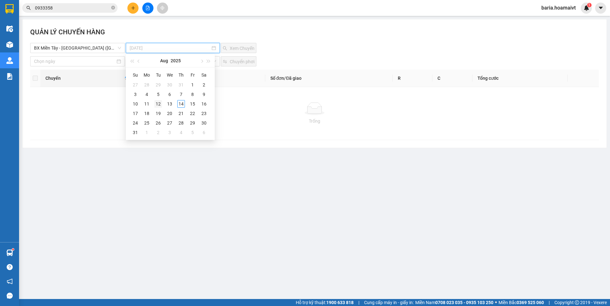
click at [162, 106] on div "12" at bounding box center [158, 104] width 8 height 8
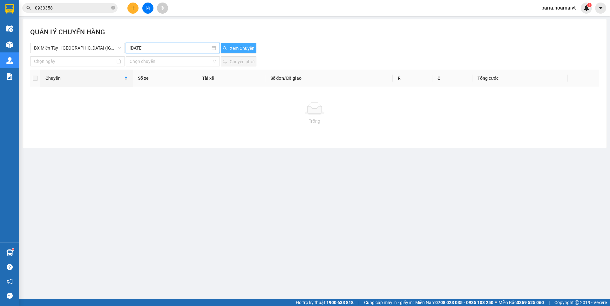
click at [240, 48] on span "Xem Chuyến" at bounding box center [242, 48] width 25 height 7
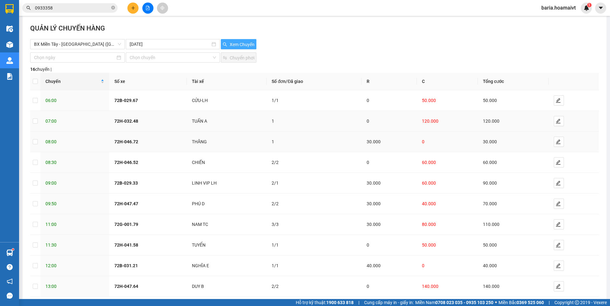
scroll to position [36, 0]
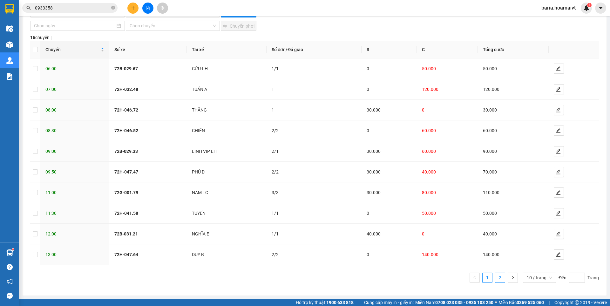
click at [495, 275] on link "2" at bounding box center [500, 278] width 10 height 10
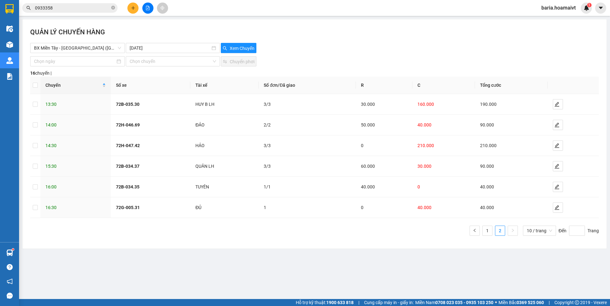
scroll to position [0, 0]
click at [72, 9] on input "0933358" at bounding box center [72, 7] width 75 height 7
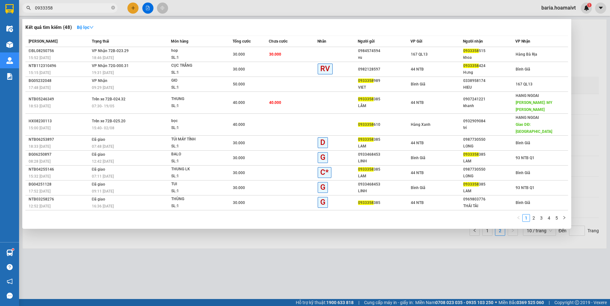
click at [72, 9] on input "0933358" at bounding box center [72, 7] width 75 height 7
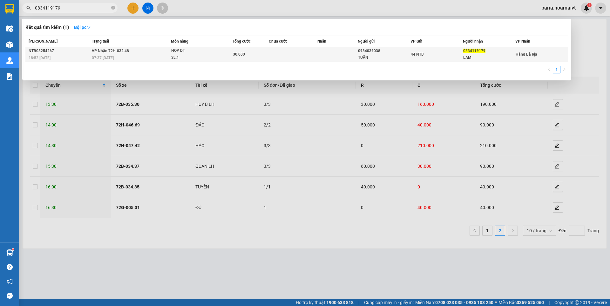
click at [292, 54] on td at bounding box center [293, 54] width 49 height 15
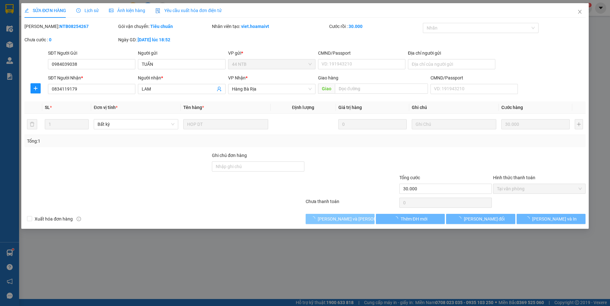
click at [348, 217] on span "[PERSON_NAME] và [PERSON_NAME] hàng" at bounding box center [361, 218] width 86 height 7
click at [578, 11] on icon "close" at bounding box center [579, 11] width 5 height 5
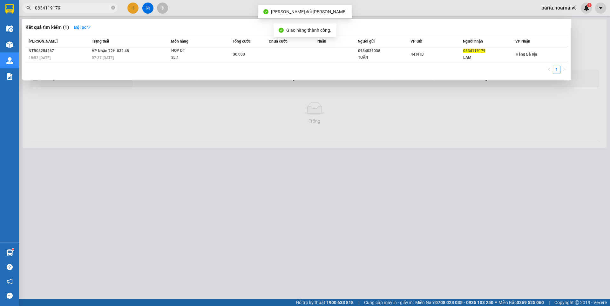
click at [85, 8] on input "0834119179" at bounding box center [72, 7] width 75 height 7
click at [289, 203] on div at bounding box center [305, 153] width 610 height 306
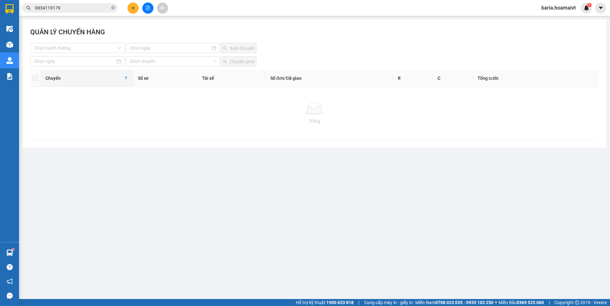
click at [83, 8] on input "0834119179" at bounding box center [72, 7] width 75 height 7
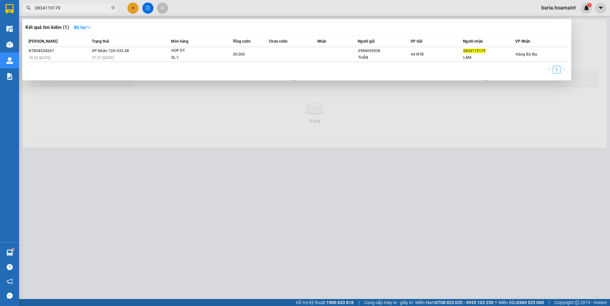
click at [83, 8] on input "0834119179" at bounding box center [72, 7] width 75 height 7
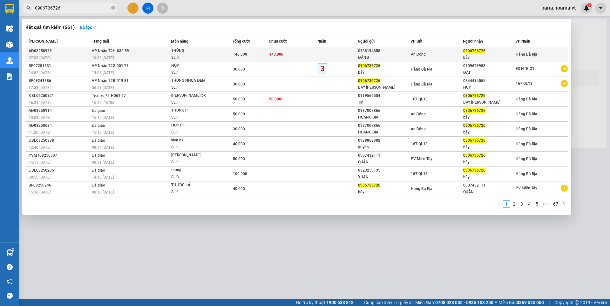
type input "0906736726"
click at [227, 55] on span "THÙNG SL: 4" at bounding box center [201, 54] width 61 height 14
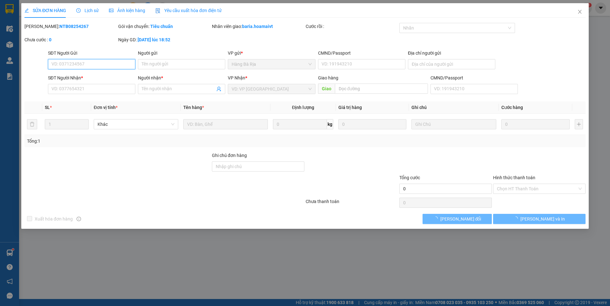
type input "0938194858"
type input "ĐĂNG"
type input "075088011384"
type input "0906736726"
type input "bảy"
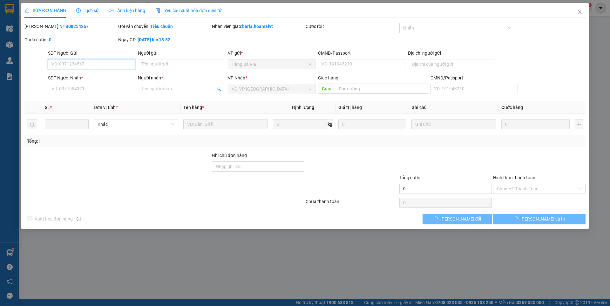
type input "140.000"
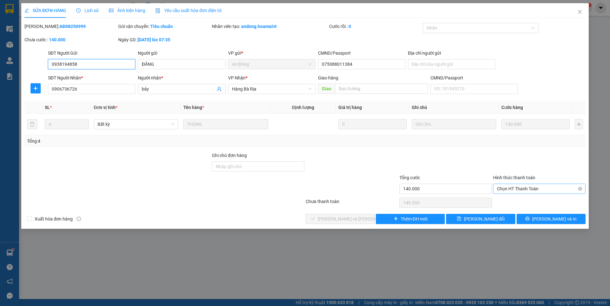
click at [520, 187] on span "Chọn HT Thanh Toán" at bounding box center [539, 189] width 85 height 10
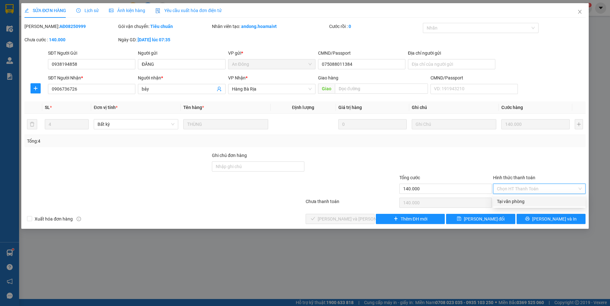
click at [516, 197] on div "Tại văn phòng" at bounding box center [539, 201] width 92 height 10
type input "0"
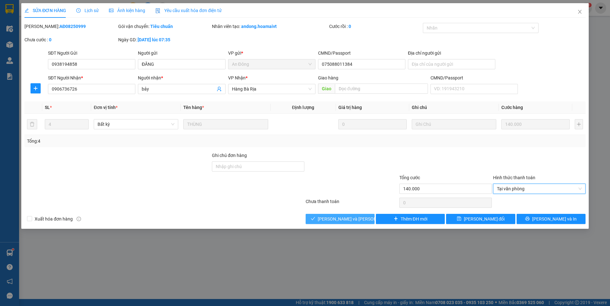
click at [351, 217] on span "[PERSON_NAME] và [PERSON_NAME] hàng" at bounding box center [361, 218] width 86 height 7
